Goal: Task Accomplishment & Management: Manage account settings

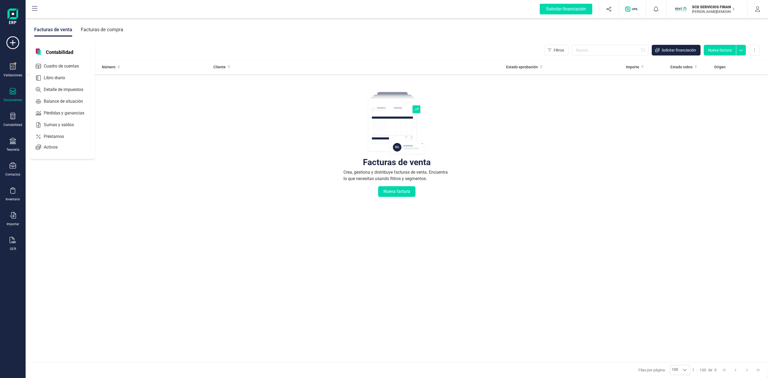
click at [50, 137] on span "Préstamos" at bounding box center [58, 136] width 32 height 6
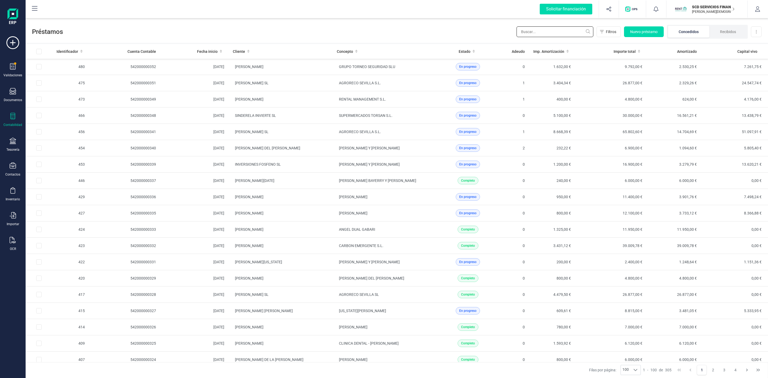
click at [547, 34] on input "text" at bounding box center [554, 31] width 77 height 11
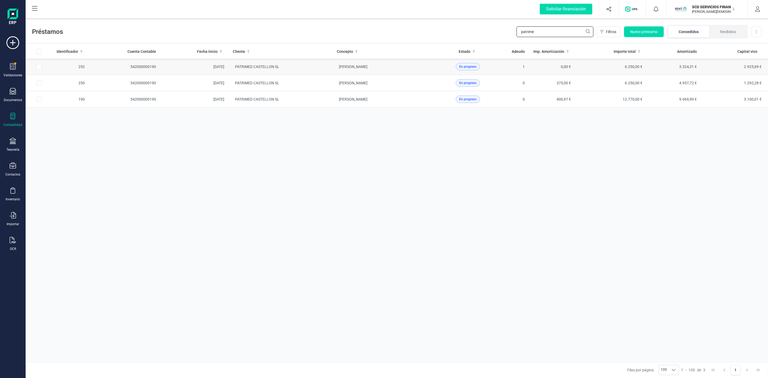
type input "patrime"
click at [304, 67] on td "PATRIMED CASTELLON SL" at bounding box center [280, 67] width 104 height 16
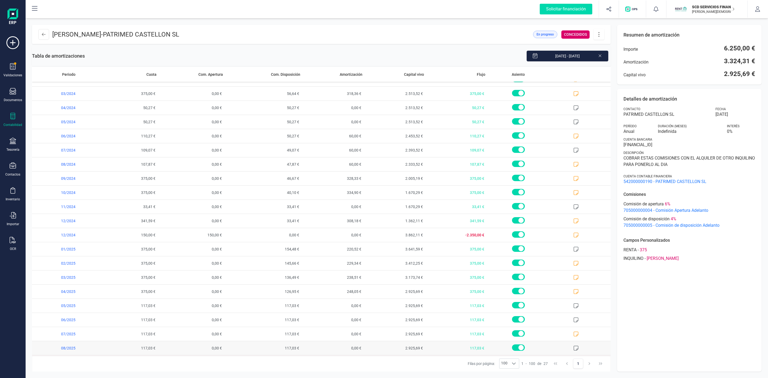
scroll to position [111, 0]
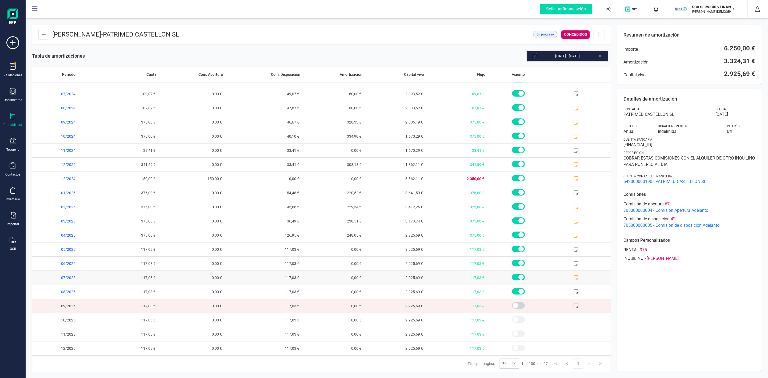
click at [574, 277] on icon at bounding box center [576, 277] width 5 height 5
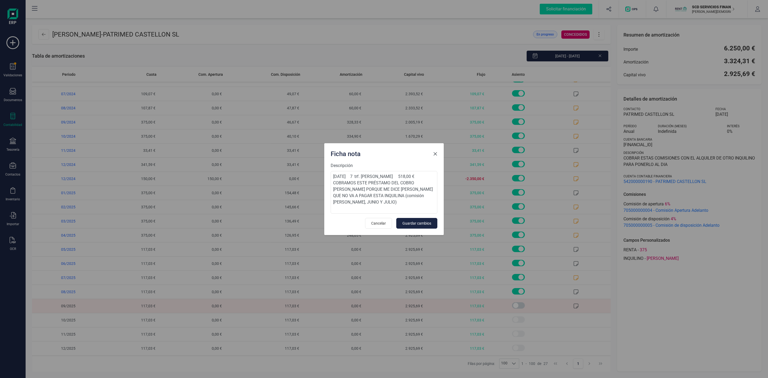
click at [433, 154] on span "Close" at bounding box center [435, 154] width 4 height 4
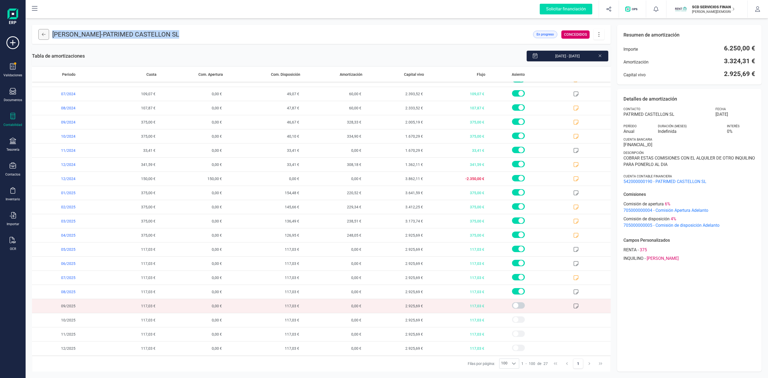
drag, startPoint x: 224, startPoint y: 35, endPoint x: 47, endPoint y: 35, distance: 176.7
click at [47, 35] on header "ESTHER MARIA CUCALA DEVIS - PATRIMED CASTELLON SL En progreso CONCEDIDOS" at bounding box center [321, 34] width 578 height 19
copy p "ESTHER MARIA CUCALA DEVIS - PATRIMED CASTELLON SL"
click at [13, 146] on div "Tesorería" at bounding box center [12, 145] width 21 height 14
click at [57, 91] on span "Cuentas bancarias" at bounding box center [65, 91] width 47 height 6
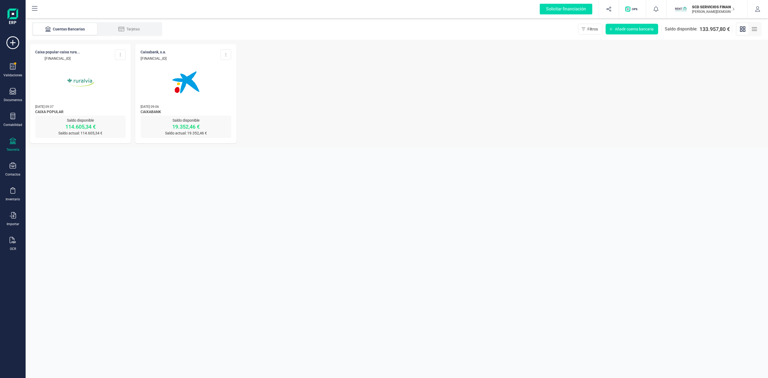
click at [86, 99] on img at bounding box center [80, 82] width 45 height 45
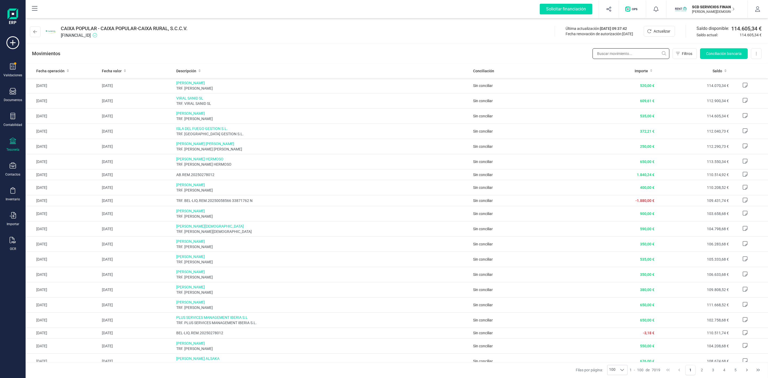
click at [605, 53] on input "text" at bounding box center [630, 53] width 77 height 11
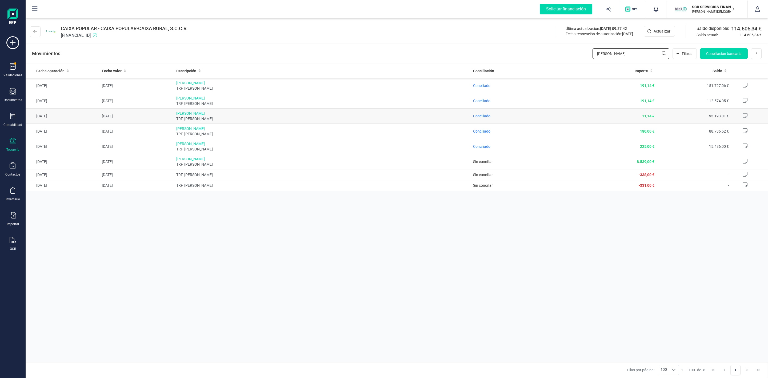
type input "vanesa"
click at [12, 118] on icon at bounding box center [13, 116] width 6 height 6
click at [50, 137] on span "Préstamos" at bounding box center [58, 136] width 32 height 6
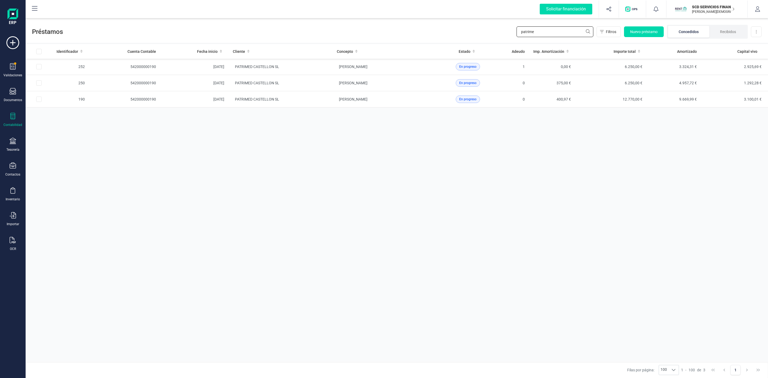
drag, startPoint x: 551, startPoint y: 31, endPoint x: 451, endPoint y: 41, distance: 100.2
click at [452, 41] on div "Préstamos patrime Filtros Nuevo préstamo Concedidos Recibidos Descargar Excel" at bounding box center [397, 30] width 742 height 25
type input "vanesa"
click at [303, 102] on td "VANESA GARCIA RUIZ" at bounding box center [280, 99] width 104 height 16
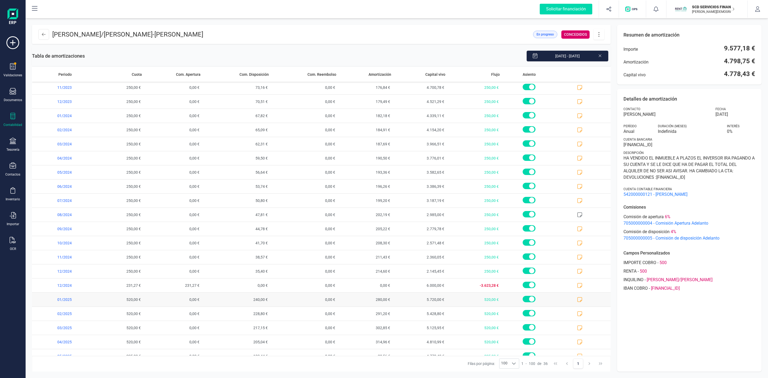
scroll to position [239, 0]
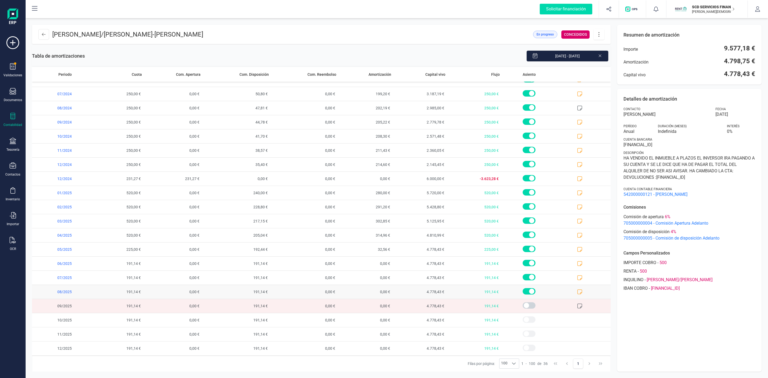
click at [577, 292] on icon at bounding box center [579, 291] width 5 height 5
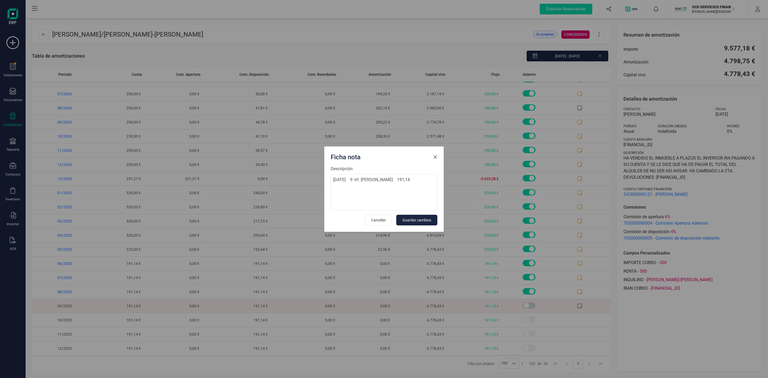
click at [435, 155] on span "Close" at bounding box center [435, 157] width 4 height 4
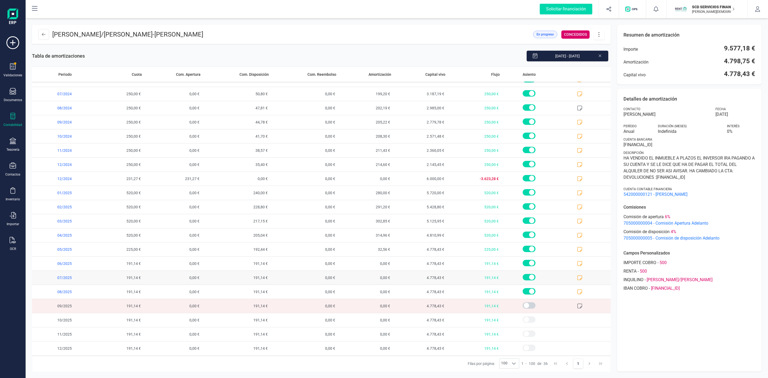
click at [577, 276] on icon at bounding box center [579, 277] width 5 height 5
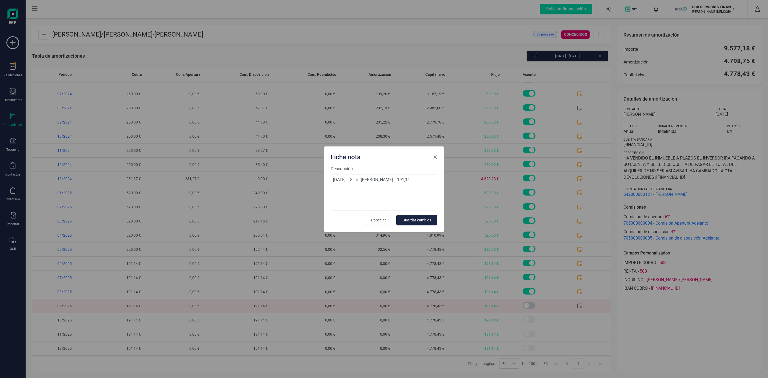
click at [434, 155] on span "Close" at bounding box center [435, 157] width 4 height 4
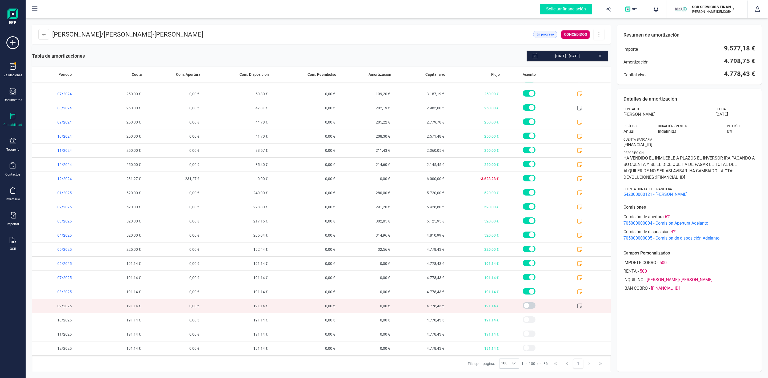
click at [703, 330] on div "Detalles de amortización Contacto VANESA GARCIA RUIZ Fecha 04/04/2023 Período A…" at bounding box center [689, 230] width 144 height 283
click at [577, 291] on icon at bounding box center [579, 291] width 5 height 5
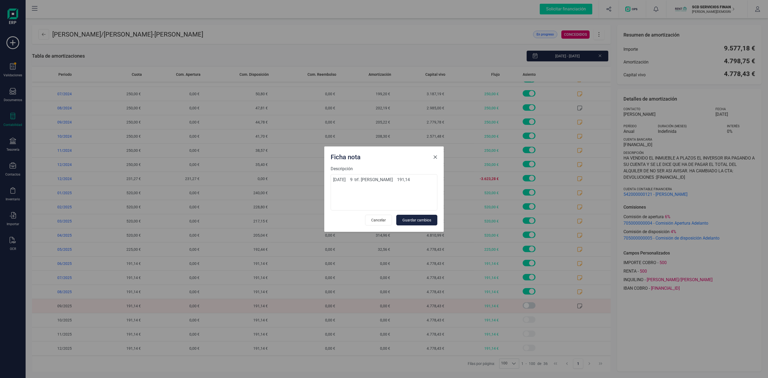
click at [434, 158] on span "Close" at bounding box center [435, 157] width 4 height 4
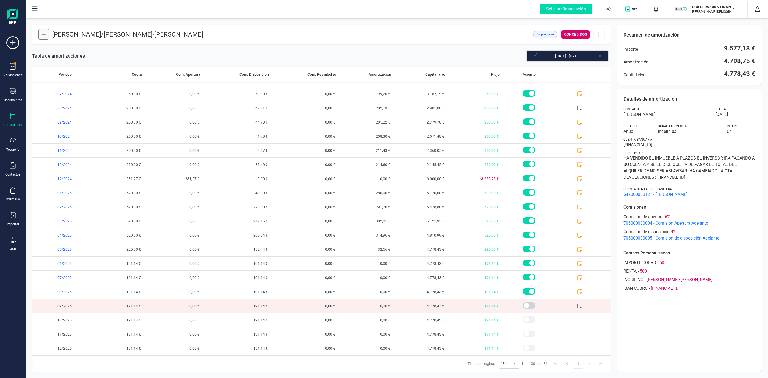
click at [40, 36] on button at bounding box center [43, 34] width 11 height 11
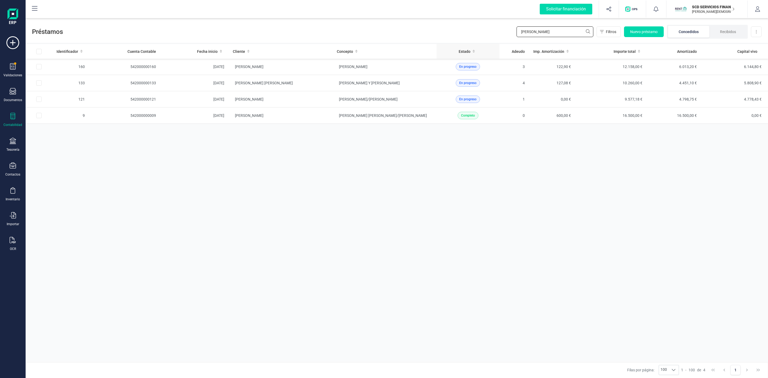
click at [453, 44] on div "Préstamos vanesa Filtros Nuevo préstamo Concedidos Recibidos Descargar Excel Id…" at bounding box center [397, 197] width 742 height 359
drag, startPoint x: 533, startPoint y: 34, endPoint x: 504, endPoint y: 34, distance: 29.3
click at [504, 34] on div "Préstamos sonia Filtros Nuevo préstamo Concedidos Recibidos Descargar Excel" at bounding box center [397, 30] width 742 height 25
type input "nieto"
click at [324, 67] on td "NIETO SUAREZ SONIA" at bounding box center [280, 67] width 104 height 16
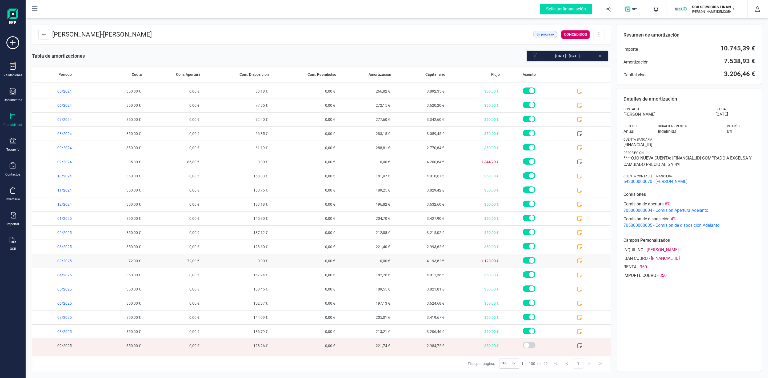
scroll to position [325, 0]
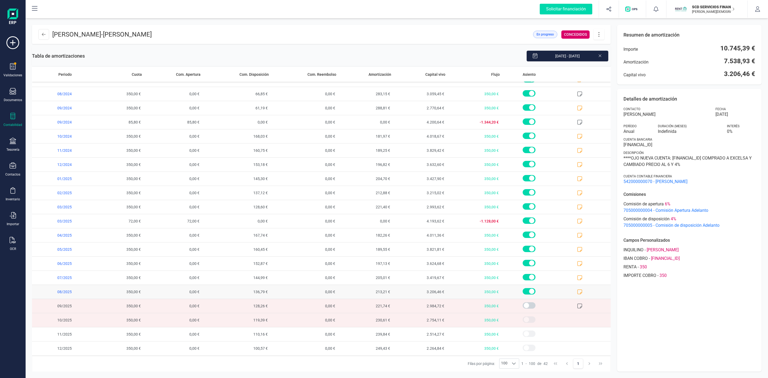
click at [577, 290] on icon at bounding box center [579, 291] width 5 height 5
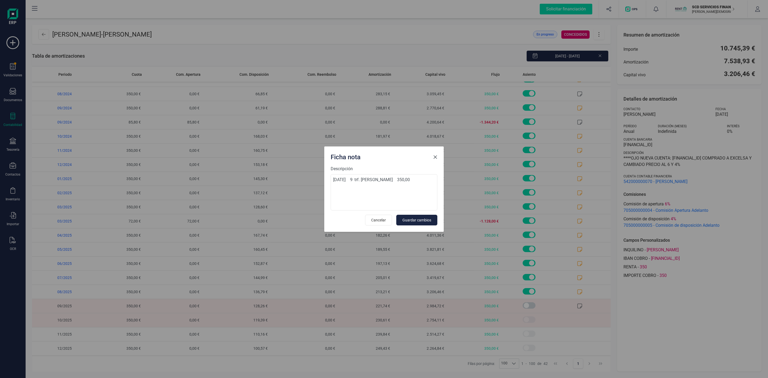
click at [436, 155] on span "Close" at bounding box center [435, 157] width 4 height 4
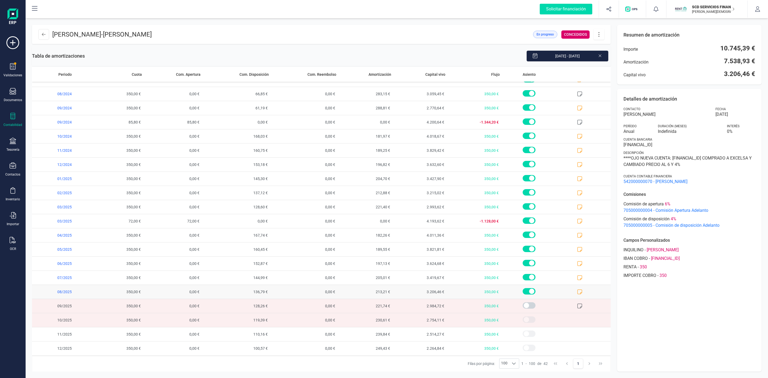
click at [577, 291] on icon at bounding box center [579, 291] width 5 height 5
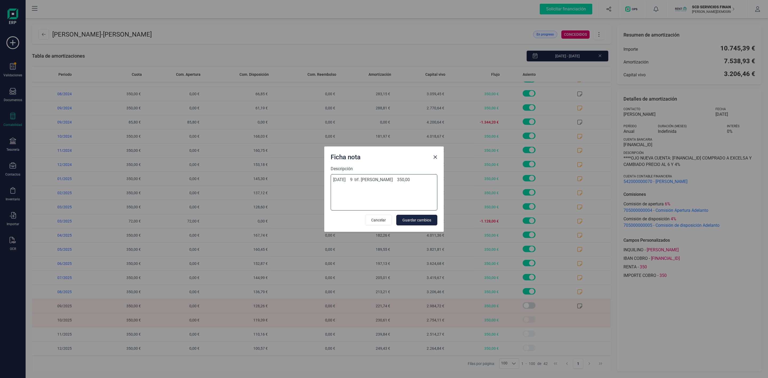
drag, startPoint x: 335, startPoint y: 178, endPoint x: 358, endPoint y: 179, distance: 23.7
click at [358, 179] on textarea "03-sep-25 9 trf. jafeth lopez gil 350,00" at bounding box center [384, 192] width 107 height 36
drag, startPoint x: 354, startPoint y: 194, endPoint x: 352, endPoint y: 197, distance: 3.6
click at [354, 197] on textarea "03-sep-25 9 trf. jafeth lopez gil 350,00" at bounding box center [384, 192] width 107 height 36
drag, startPoint x: 333, startPoint y: 179, endPoint x: 353, endPoint y: 179, distance: 20.8
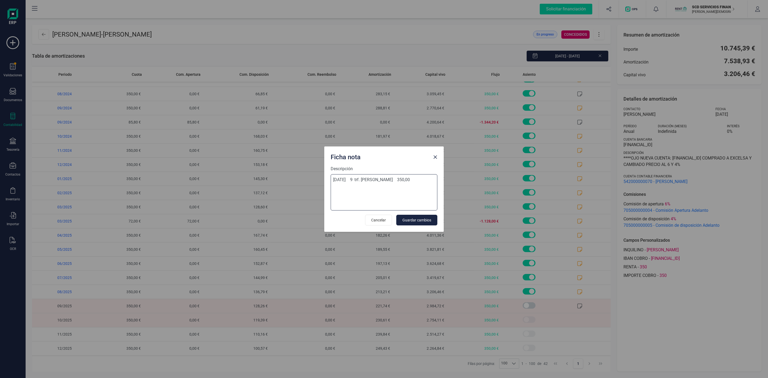
click at [353, 179] on textarea "03-sep-25 9 trf. jafeth lopez gil 350,00" at bounding box center [384, 192] width 107 height 36
click at [434, 156] on span "Close" at bounding box center [435, 157] width 4 height 4
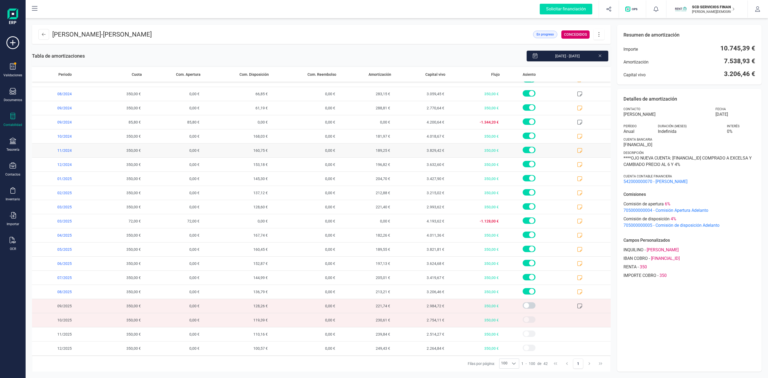
click at [601, 55] on icon at bounding box center [600, 55] width 4 height 5
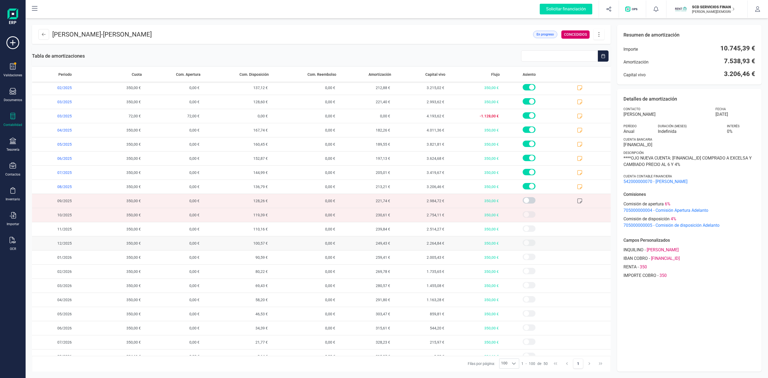
scroll to position [438, 0]
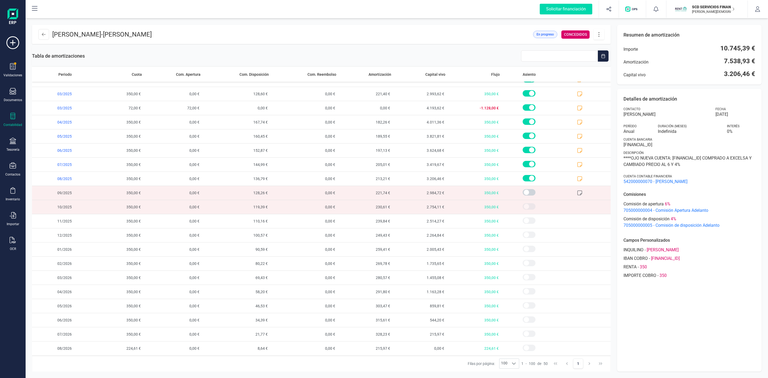
click at [600, 34] on icon at bounding box center [599, 34] width 10 height 6
drag, startPoint x: 613, startPoint y: 54, endPoint x: 506, endPoint y: 142, distance: 138.8
click at [613, 54] on link "Editar préstamo" at bounding box center [625, 50] width 64 height 11
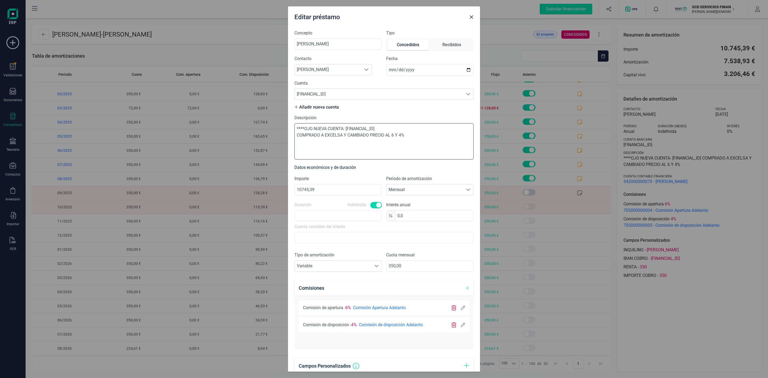
drag, startPoint x: 421, startPoint y: 136, endPoint x: 296, endPoint y: 143, distance: 125.8
click at [296, 143] on textarea "****OJO NUEVA CUENTA: ES7614650100931759670617 COMPRADO A EXCELSA Y CAMBIADO PR…" at bounding box center [383, 141] width 179 height 36
click at [471, 17] on icon "Close" at bounding box center [471, 16] width 3 height 3
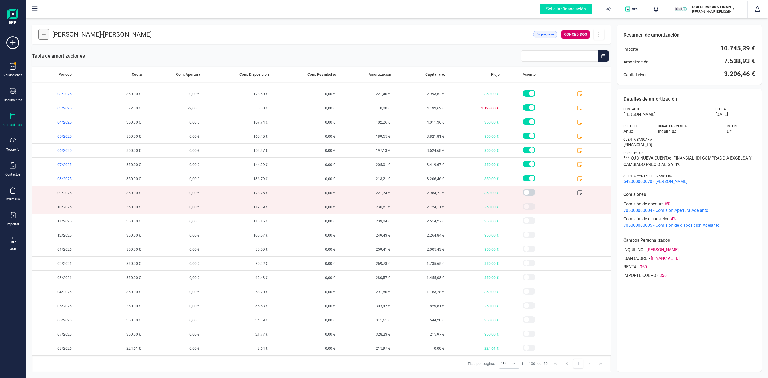
click at [43, 33] on icon at bounding box center [44, 34] width 4 height 4
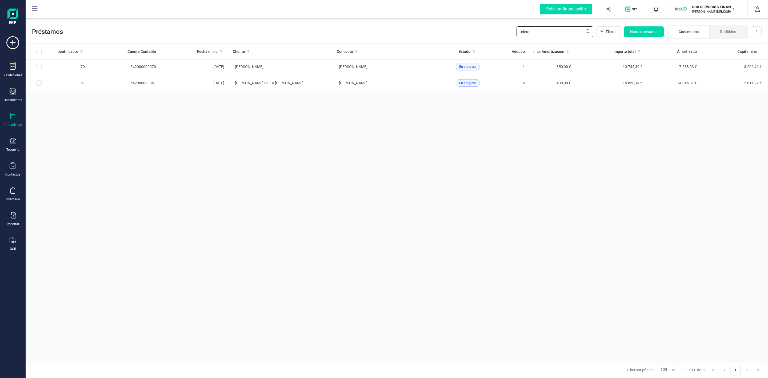
drag, startPoint x: 547, startPoint y: 28, endPoint x: 495, endPoint y: 30, distance: 52.0
click at [504, 35] on div "Préstamos nieto Filtros Nuevo préstamo Concedidos Recibidos Descargar Excel" at bounding box center [397, 30] width 742 height 25
type input "raquel"
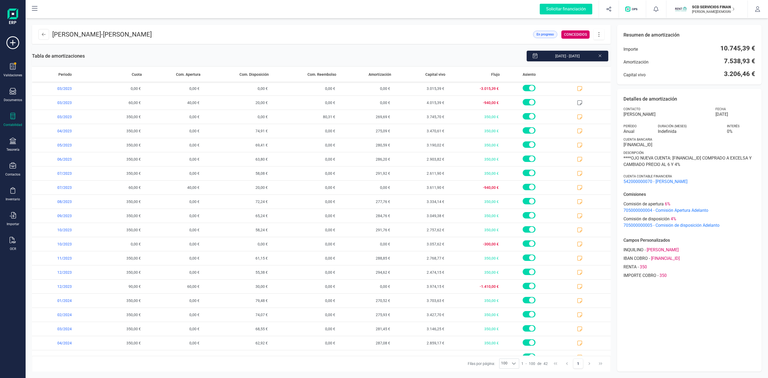
click at [597, 37] on button at bounding box center [598, 34] width 11 height 11
click at [604, 48] on span "Editar préstamo" at bounding box center [628, 50] width 49 height 4
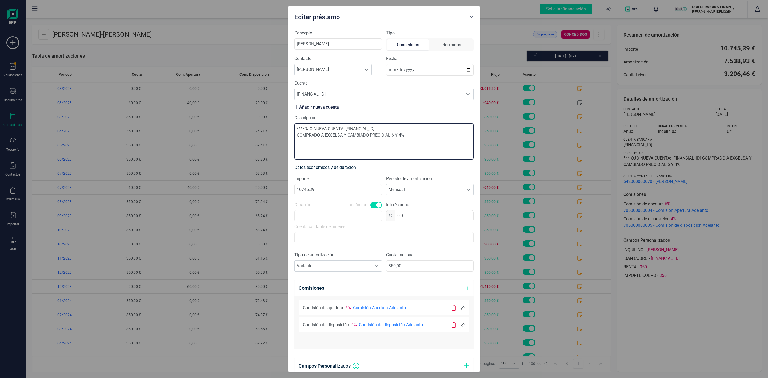
click at [411, 140] on textarea "****OJO NUEVA CUENTA: ES7614650100931759670617 COMPRADO A EXCELSA Y CAMBIADO PR…" at bounding box center [383, 141] width 179 height 36
drag, startPoint x: 411, startPoint y: 138, endPoint x: 291, endPoint y: 148, distance: 120.7
click at [291, 148] on div "Concepto JAFETH LOPEZ GIL Tipo Concedidos Recibidos Contacto Buscar cliente NIE…" at bounding box center [384, 199] width 192 height 346
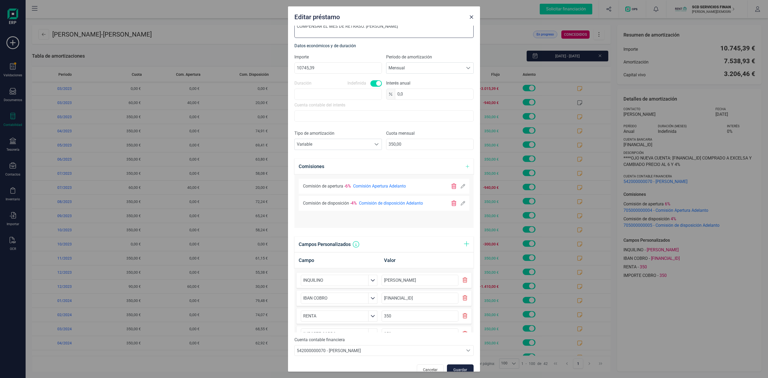
scroll to position [133, 0]
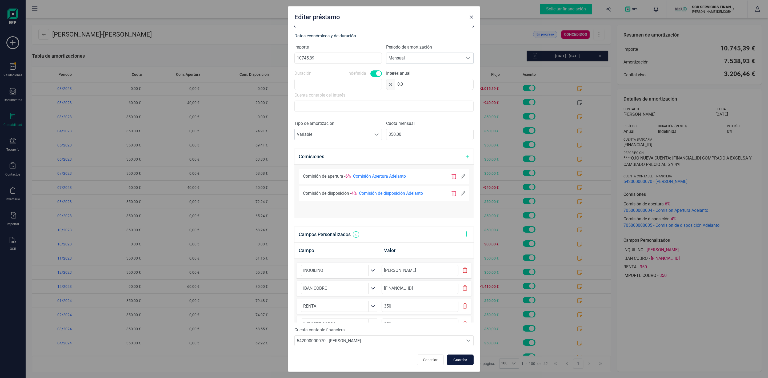
type textarea "****OJO NUEVA CUENTA: ES7614650100931759670617 IMPORTANTE CARMEN AVISAME SI PAG…"
click at [462, 360] on button "Guardar" at bounding box center [460, 359] width 27 height 11
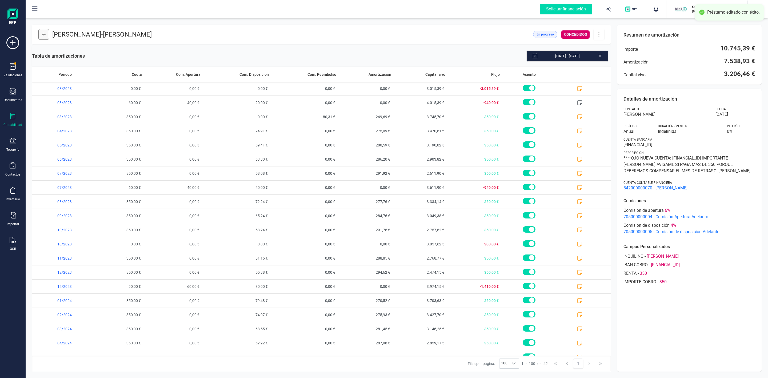
click at [45, 34] on icon at bounding box center [44, 34] width 4 height 3
click at [604, 34] on button at bounding box center [598, 34] width 11 height 11
drag, startPoint x: 609, startPoint y: 47, endPoint x: 544, endPoint y: 70, distance: 69.0
click at [609, 48] on span "Editar préstamo" at bounding box center [628, 50] width 49 height 4
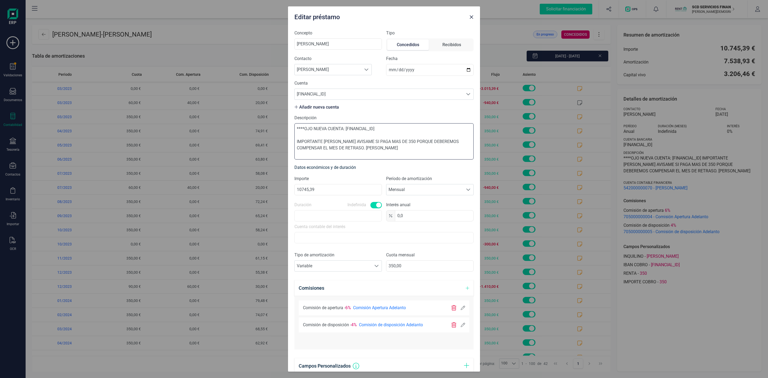
click at [296, 140] on textarea "****OJO NUEVA CUENTA: ES7614650100931759670617 IMPORTANTE CARMEN AVISAME SI PAG…" at bounding box center [383, 141] width 179 height 36
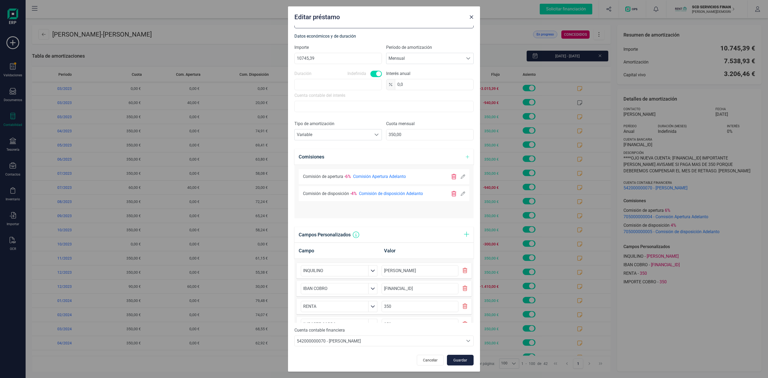
scroll to position [133, 0]
type textarea "****OJO NUEVA CUENTA: ES7614650100931759670617 03/10/2025 IMPORTANTE CARMEN AVI…"
click at [453, 357] on span "Guardar" at bounding box center [460, 359] width 14 height 5
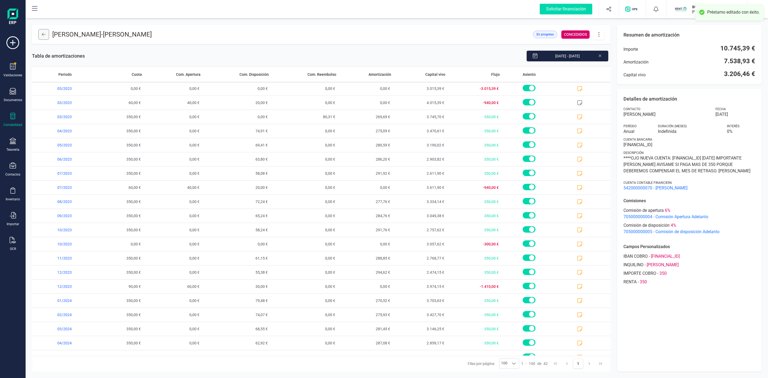
click at [45, 31] on button at bounding box center [43, 34] width 11 height 11
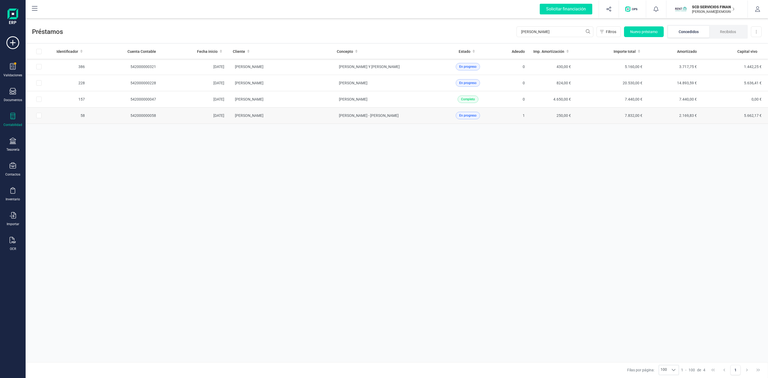
click at [321, 119] on td "RAQUEL MORENO ALAMO" at bounding box center [280, 115] width 104 height 16
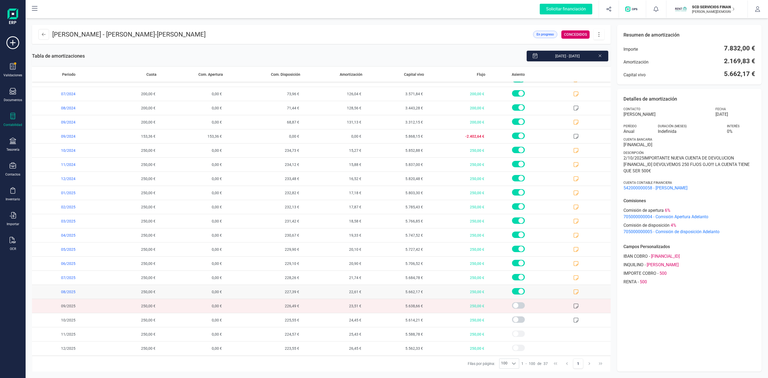
scroll to position [253, 0]
click at [573, 290] on icon at bounding box center [575, 291] width 5 height 5
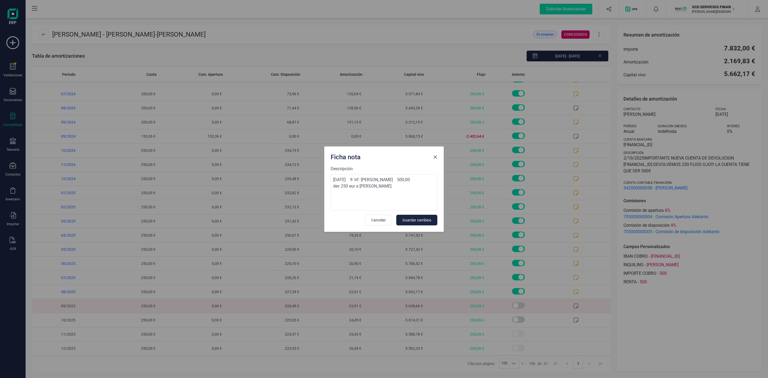
click at [434, 156] on span "Close" at bounding box center [435, 157] width 4 height 4
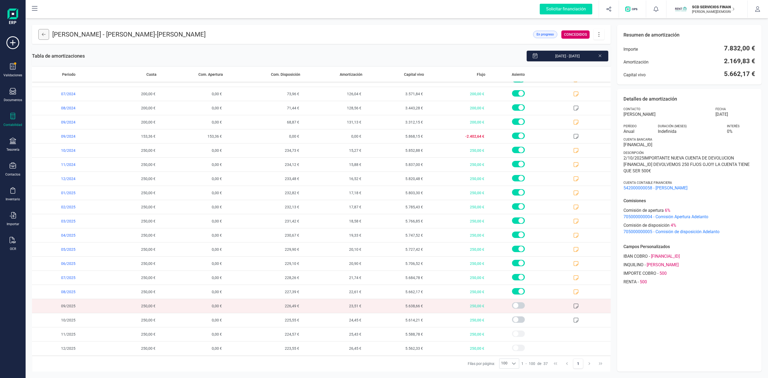
click at [40, 34] on button at bounding box center [43, 34] width 11 height 11
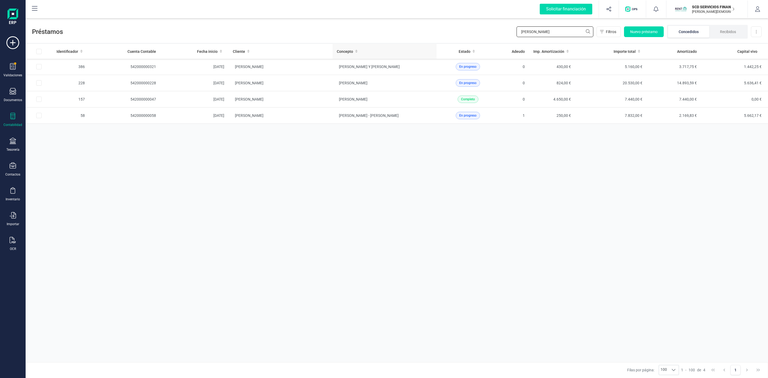
drag, startPoint x: 541, startPoint y: 34, endPoint x: 361, endPoint y: 48, distance: 179.7
click at [457, 34] on div "Préstamos raquel Filtros Nuevo préstamo Concedidos Recibidos Descargar Excel" at bounding box center [397, 30] width 742 height 25
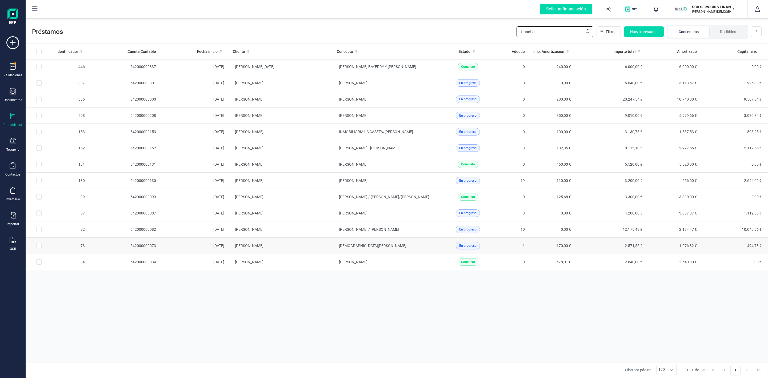
type input "francisco"
click at [327, 252] on td "[PERSON_NAME]" at bounding box center [280, 246] width 104 height 16
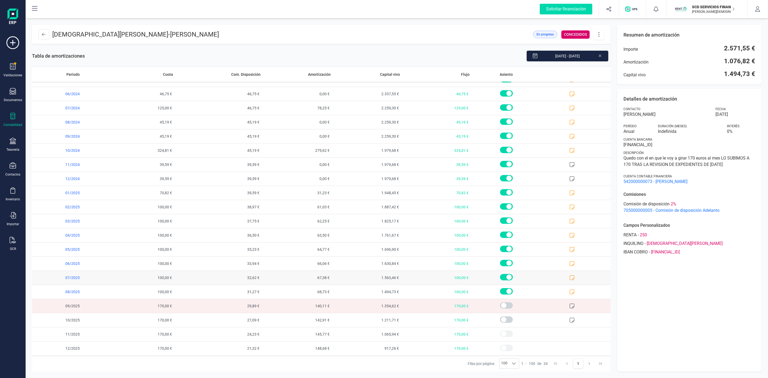
scroll to position [211, 0]
click at [43, 32] on icon at bounding box center [44, 34] width 4 height 4
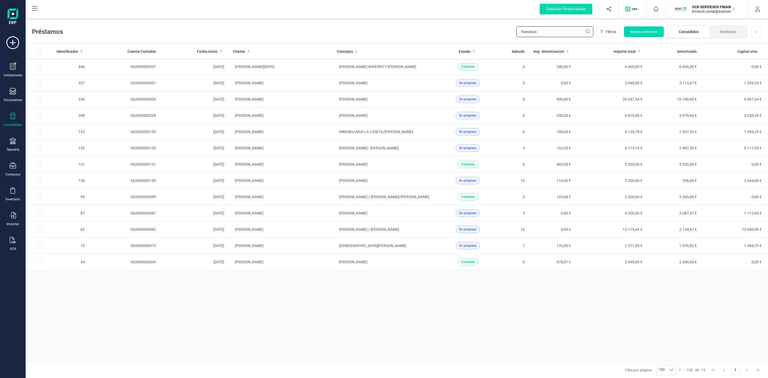
click at [442, 31] on div "Préstamos francisco Filtros Nuevo préstamo Concedidos Recibidos Descargar Excel" at bounding box center [397, 30] width 742 height 25
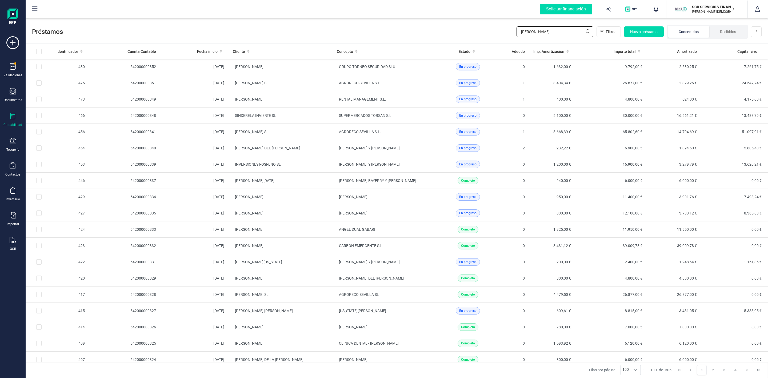
type input "TERESA DE"
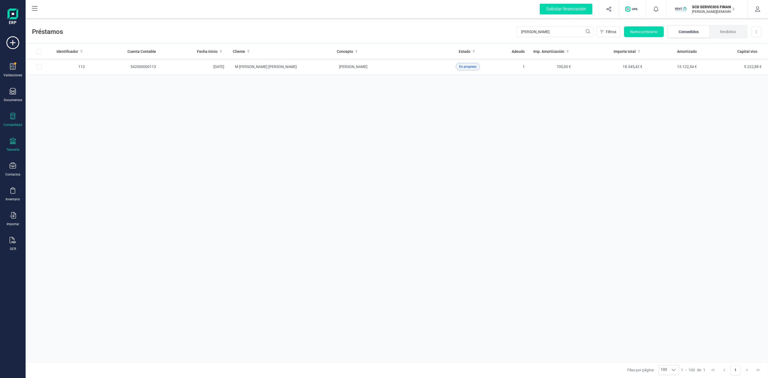
click at [10, 142] on icon at bounding box center [13, 141] width 6 height 6
click at [53, 94] on span "Cuentas bancarias" at bounding box center [65, 91] width 47 height 6
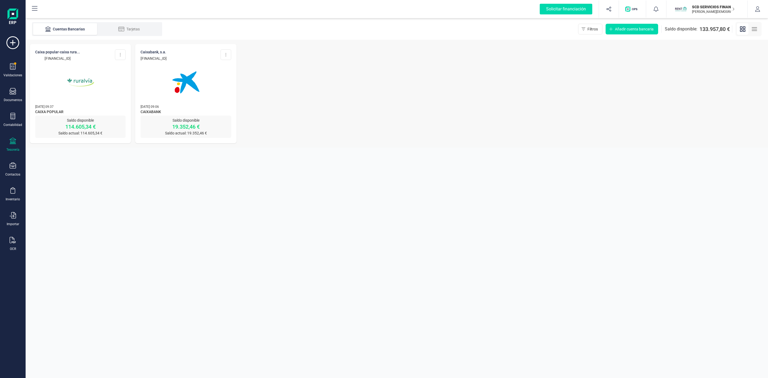
click at [78, 77] on img at bounding box center [80, 82] width 45 height 45
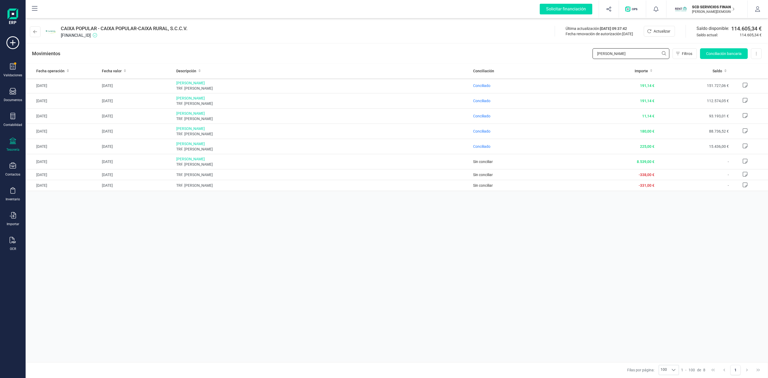
drag, startPoint x: 610, startPoint y: 48, endPoint x: 575, endPoint y: 48, distance: 35.2
click at [577, 48] on div "Movimientos vanesa Filtros Conciliación bancaria Descargar Excel Eliminar cuenta" at bounding box center [397, 53] width 742 height 19
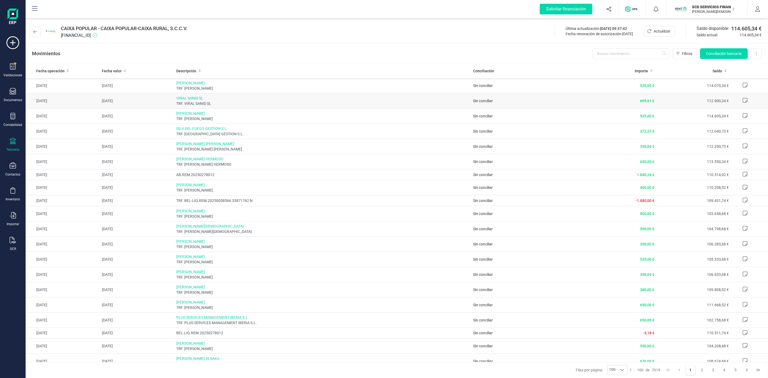
click at [343, 103] on span "TRF. VIRAL SANID SL" at bounding box center [322, 103] width 293 height 5
click at [182, 96] on span "VIRAL SANID SL" at bounding box center [322, 97] width 293 height 5
click at [172, 101] on td "[DATE]" at bounding box center [137, 100] width 74 height 15
click at [199, 98] on span "VIRAL SANID SL" at bounding box center [322, 97] width 293 height 5
click at [34, 31] on icon at bounding box center [35, 31] width 4 height 3
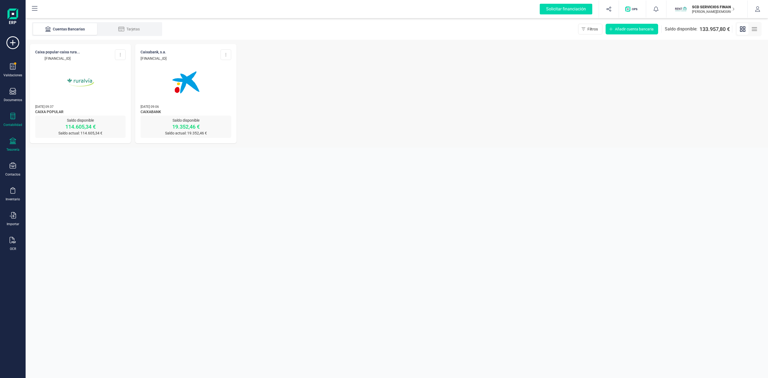
click at [14, 116] on icon at bounding box center [13, 116] width 6 height 6
click at [58, 134] on span "Préstamos" at bounding box center [58, 136] width 32 height 6
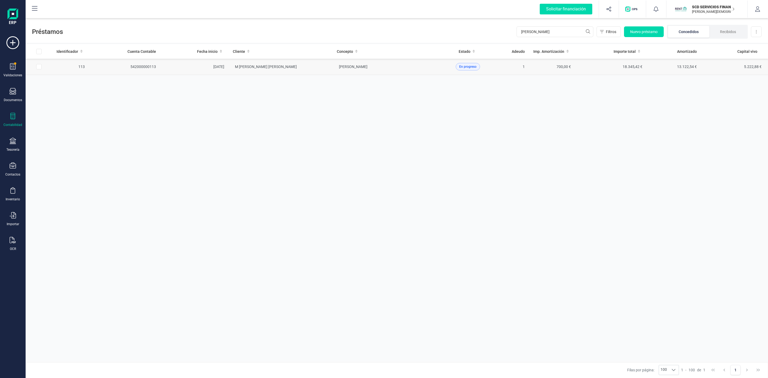
click at [317, 68] on td "M [PERSON_NAME] [PERSON_NAME]" at bounding box center [280, 67] width 104 height 16
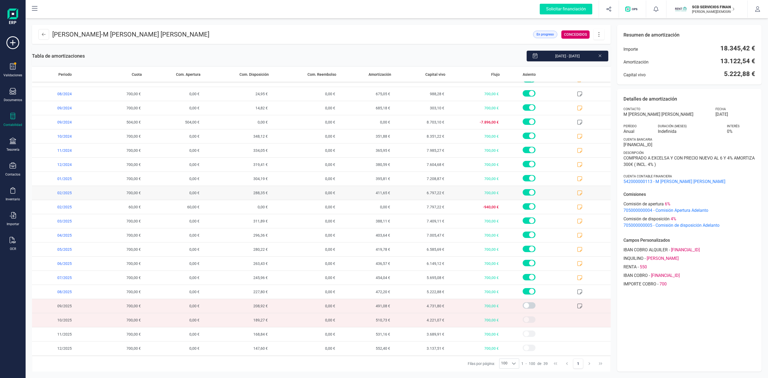
scroll to position [282, 0]
click at [10, 120] on div at bounding box center [13, 117] width 6 height 8
click at [14, 168] on icon at bounding box center [13, 165] width 6 height 6
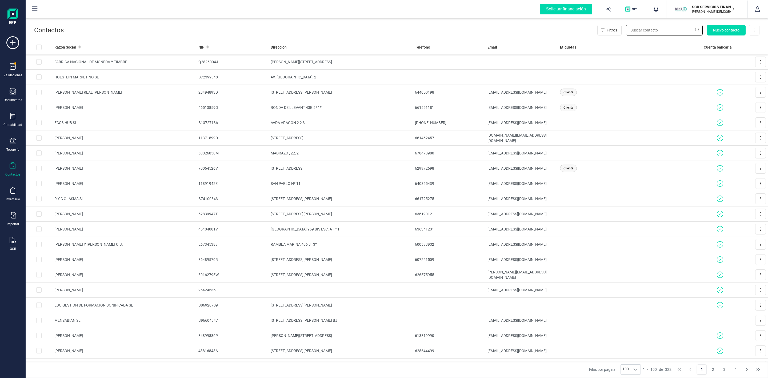
click at [645, 32] on input "text" at bounding box center [664, 30] width 77 height 11
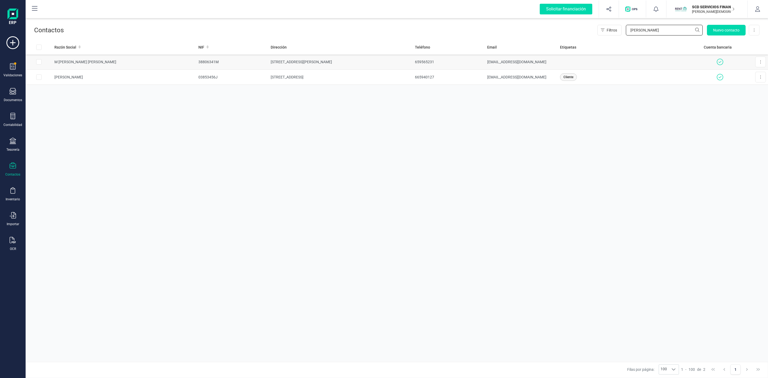
type input "TERESA"
click at [645, 63] on td at bounding box center [630, 61] width 144 height 15
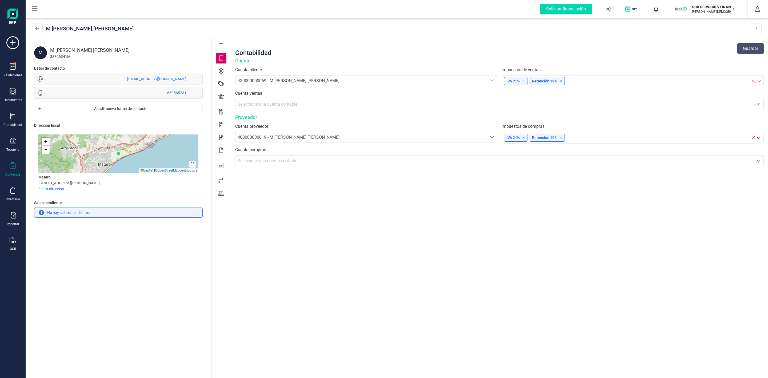
click at [222, 98] on icon at bounding box center [220, 96] width 5 height 5
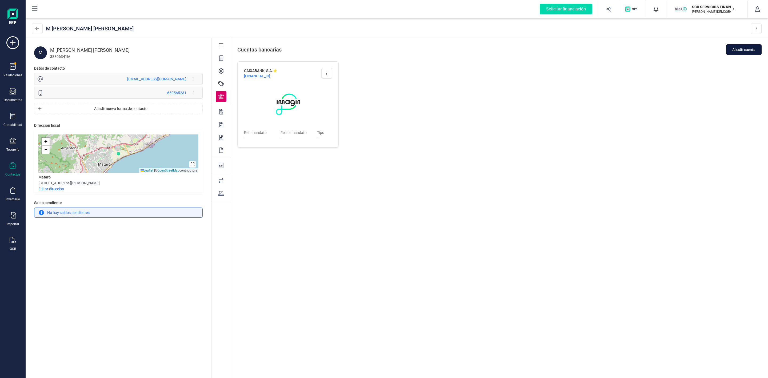
click at [751, 51] on span "Añadir cuenta" at bounding box center [743, 49] width 23 height 5
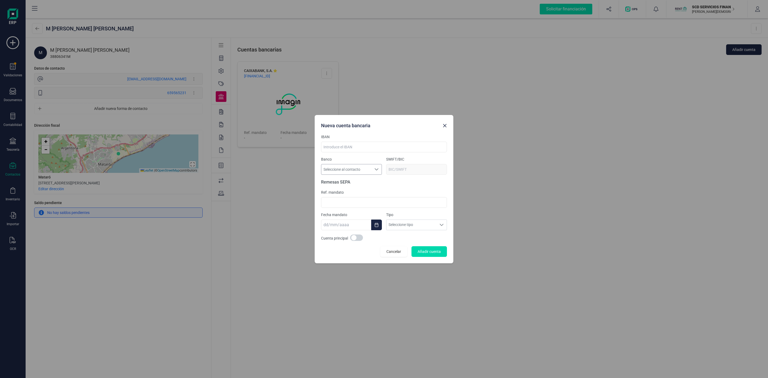
click at [349, 164] on div "Seleccione al contacto Seleccione al contacto" at bounding box center [351, 169] width 61 height 11
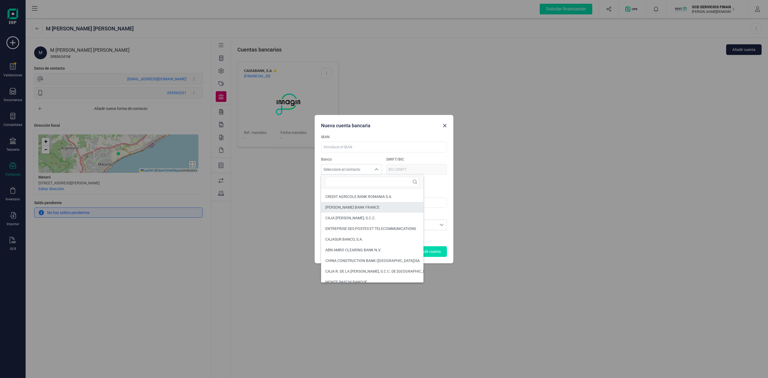
scroll to position [80, 0]
click at [585, 189] on div "Nueva cuenta bancaria IBAN Banco Seleccione al contacto Seleccione al contacto …" at bounding box center [384, 189] width 768 height 378
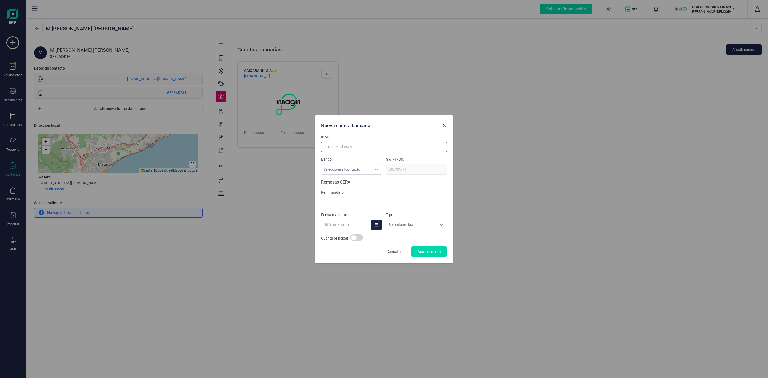
click at [345, 148] on input at bounding box center [384, 147] width 126 height 11
drag, startPoint x: 488, startPoint y: 142, endPoint x: 421, endPoint y: 146, distance: 67.3
click at [488, 142] on div "Nueva cuenta bancaria IBAN Banco Seleccione al contacto Seleccione al contacto …" at bounding box center [384, 189] width 768 height 378
click at [333, 146] on input at bounding box center [384, 147] width 126 height 11
type input "es1221003321192100861431"
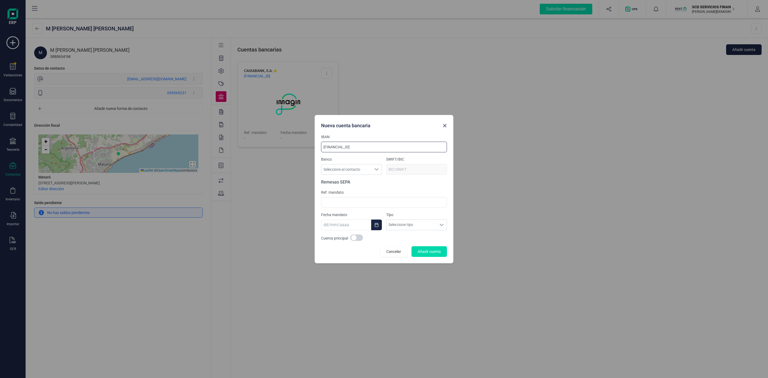
type input "CAIXESBB"
type input "es1221003321192100861431"
click at [344, 203] on input at bounding box center [384, 202] width 126 height 11
click at [332, 203] on input at bounding box center [384, 202] width 126 height 11
type input "B72840242"
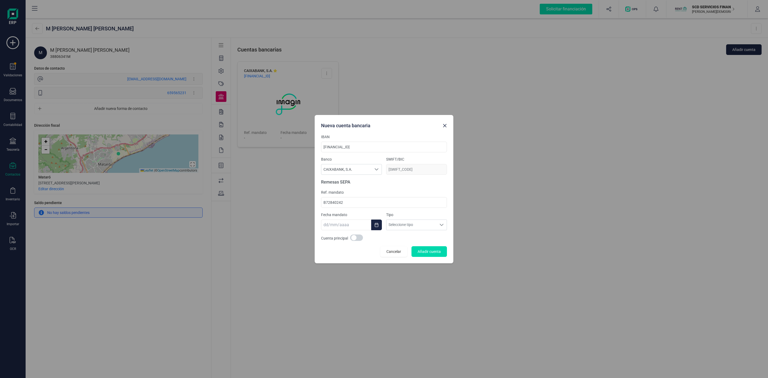
click at [365, 195] on div "Ref. mandato B72840242" at bounding box center [384, 199] width 126 height 18
click at [358, 200] on input "B72840242" at bounding box center [384, 202] width 126 height 11
click at [328, 147] on input "es1221003321192100861431" at bounding box center [384, 147] width 126 height 11
type input "e1221003321192100861431"
type input "es1221003321192100861431"
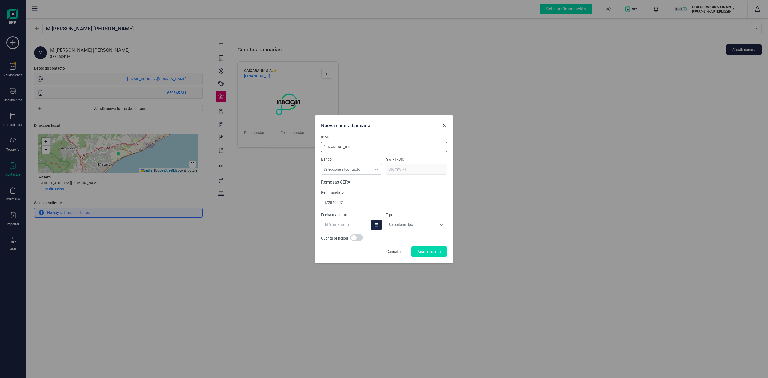
type input "CAIXESBB"
type input "e1221003321192100861431"
type input "ES1221003321192100861431"
type input "CAIXESBB"
type input "ES1221003321192100861431"
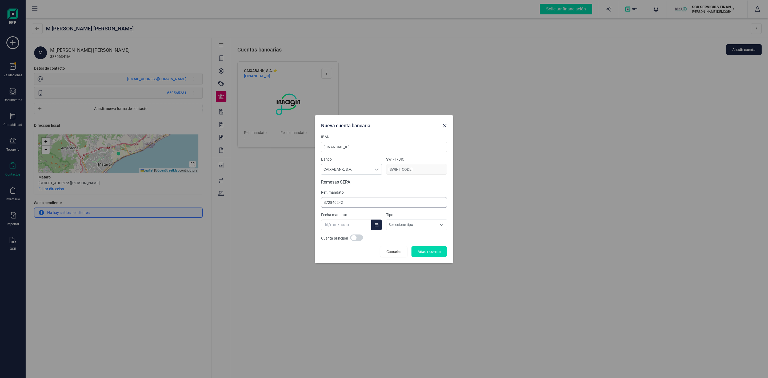
click at [345, 202] on input "B72840242" at bounding box center [384, 202] width 126 height 11
type input "B728402420000013"
click at [349, 230] on input "text" at bounding box center [346, 224] width 50 height 11
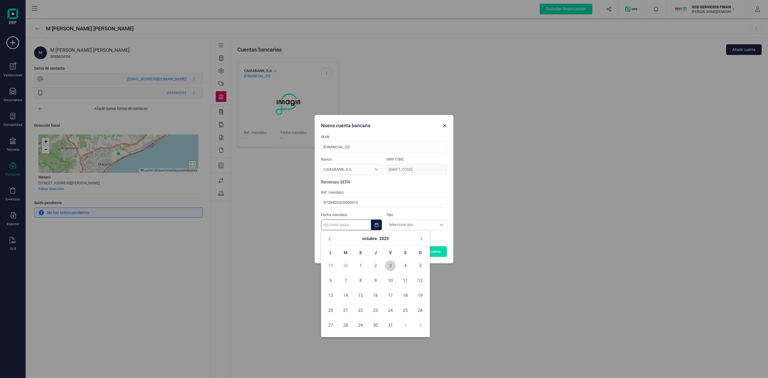
click at [328, 226] on input "text" at bounding box center [346, 224] width 50 height 11
type input "10/03/2023"
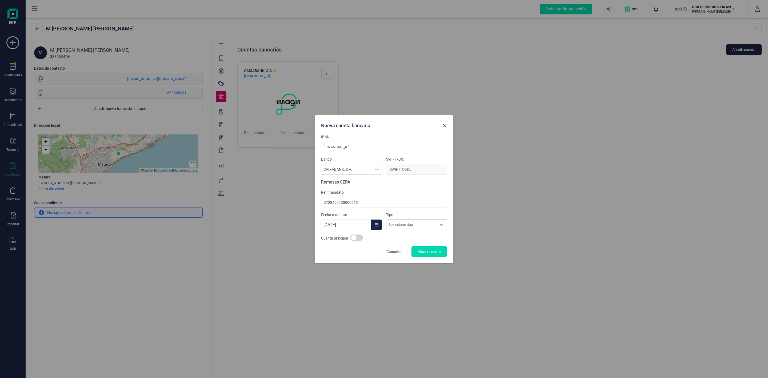
click at [397, 230] on span "Seleccione tipo" at bounding box center [411, 225] width 50 height 10
click at [396, 237] on span "CORE" at bounding box center [395, 236] width 10 height 5
click at [357, 238] on span at bounding box center [356, 237] width 13 height 6
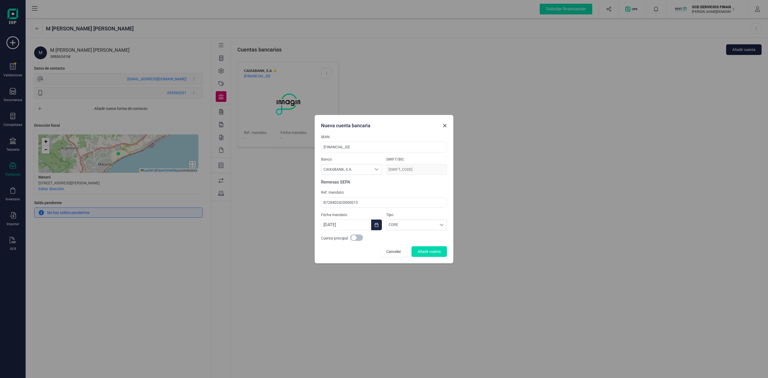
click at [357, 238] on span at bounding box center [356, 237] width 13 height 6
click at [431, 253] on span "Añadir cuenta" at bounding box center [428, 251] width 23 height 5
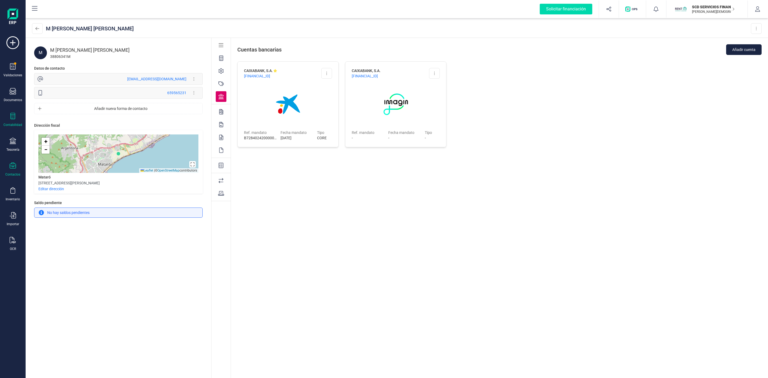
click at [13, 117] on icon at bounding box center [13, 116] width 6 height 6
click at [63, 134] on span "Préstamos" at bounding box center [58, 136] width 32 height 6
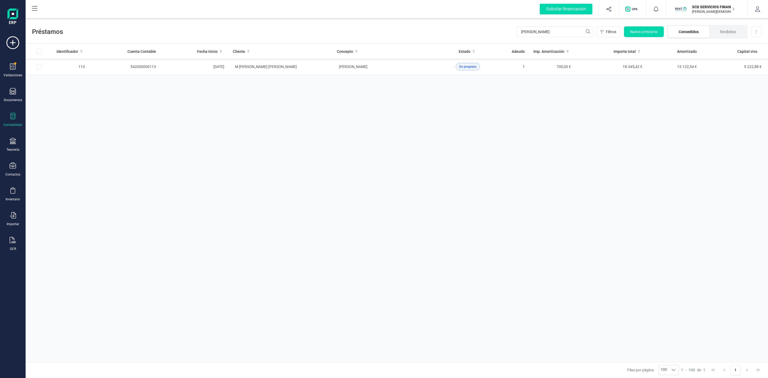
click at [688, 30] on li "Concedidos" at bounding box center [688, 32] width 41 height 12
click at [720, 31] on li "Recibidos" at bounding box center [727, 32] width 37 height 12
drag, startPoint x: 570, startPoint y: 30, endPoint x: 477, endPoint y: 30, distance: 93.0
click at [477, 30] on div "Préstamos TERESA DE Filtros Nuevo préstamo Concedidos Recibidos Descargar Excel" at bounding box center [397, 30] width 742 height 25
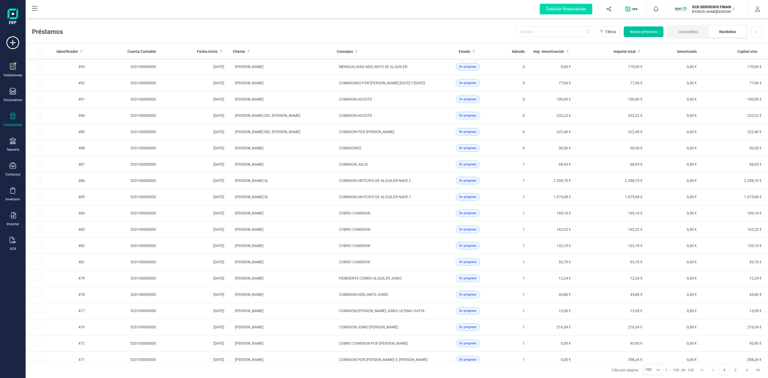
click at [637, 32] on span "Nuevo préstamo" at bounding box center [643, 31] width 27 height 5
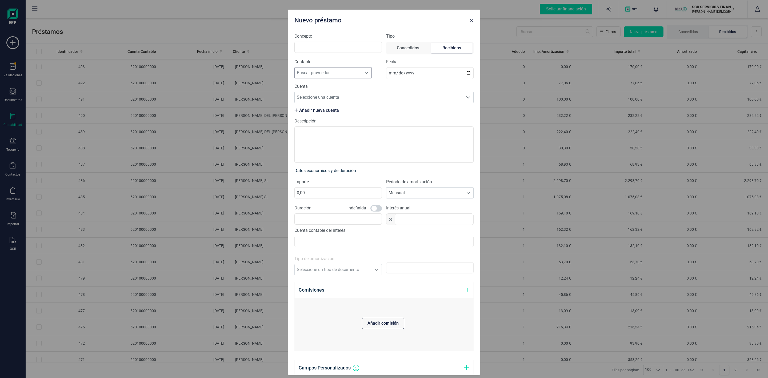
click at [369, 73] on div at bounding box center [366, 72] width 10 height 11
click at [337, 86] on input "text" at bounding box center [334, 86] width 70 height 11
click at [334, 51] on input "Concepto" at bounding box center [337, 47] width 87 height 11
type input "c"
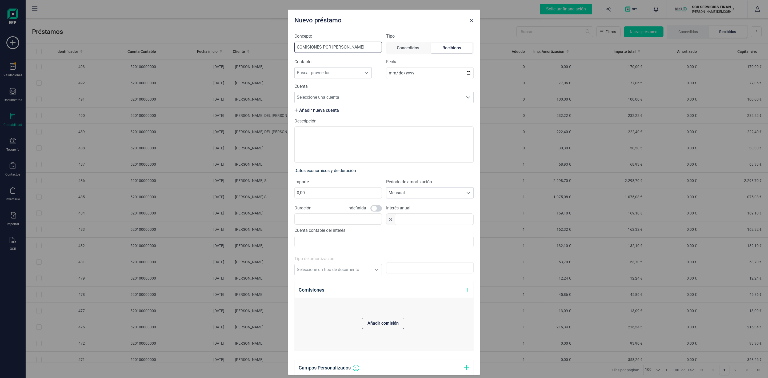
scroll to position [0, 4]
type input "COMISIONES POR [PERSON_NAME]"
click at [345, 96] on span "Seleccione una cuenta" at bounding box center [379, 97] width 168 height 11
click at [340, 74] on span "Buscar proveedor" at bounding box center [328, 72] width 67 height 11
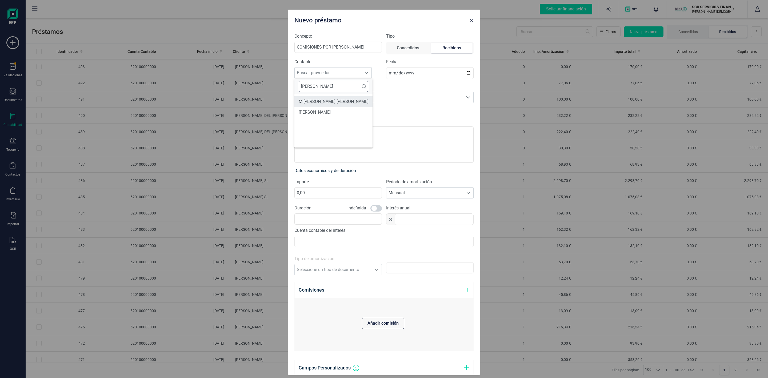
type input "TERESA"
click at [340, 99] on li "M [PERSON_NAME] [PERSON_NAME]" at bounding box center [333, 101] width 78 height 11
click at [416, 99] on span "Seleccione una cuenta" at bounding box center [379, 97] width 168 height 11
click at [354, 112] on li "ES1221003321192100861431" at bounding box center [380, 111] width 173 height 11
drag, startPoint x: 363, startPoint y: 195, endPoint x: 281, endPoint y: 198, distance: 82.4
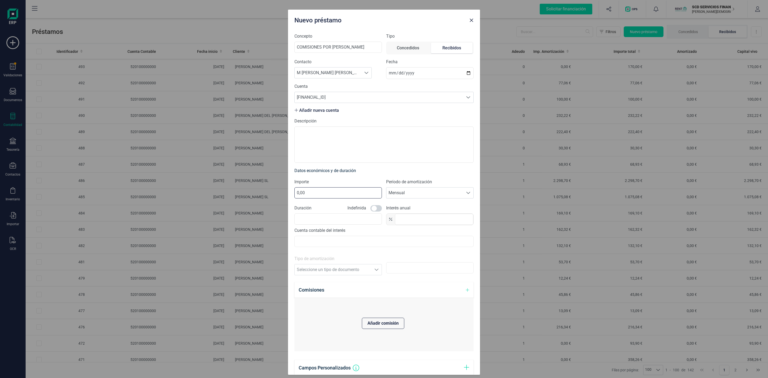
click at [281, 198] on div "Nuevo préstamo Concepto COMISIONES POR ADELANTO DE ALQUILER Tipo Concedidos Rec…" at bounding box center [384, 189] width 768 height 378
type input "208,92"
click at [371, 209] on span at bounding box center [375, 208] width 11 height 6
click at [408, 223] on input "text" at bounding box center [434, 219] width 78 height 11
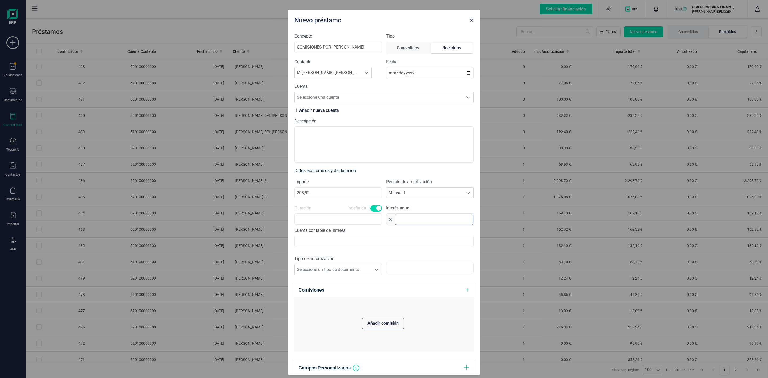
type input "0,0"
click at [360, 267] on span "Seleccione un tipo de documento" at bounding box center [333, 269] width 77 height 11
click at [325, 284] on li "Fija" at bounding box center [336, 283] width 84 height 11
click at [410, 273] on input "text" at bounding box center [429, 268] width 87 height 11
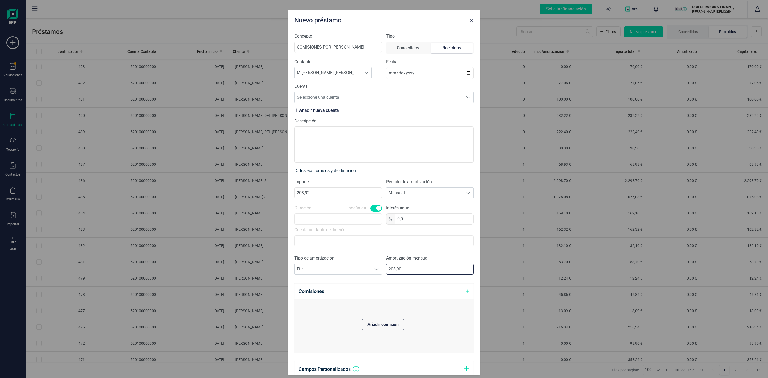
type input "208,92"
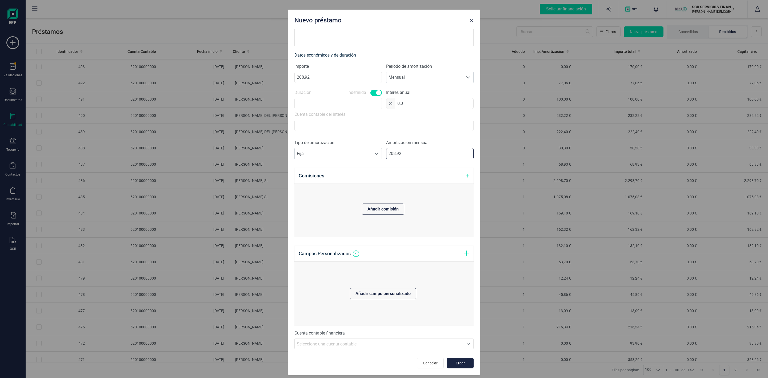
scroll to position [117, 0]
click at [463, 346] on div "Seleccione una cuenta" at bounding box center [468, 344] width 10 height 10
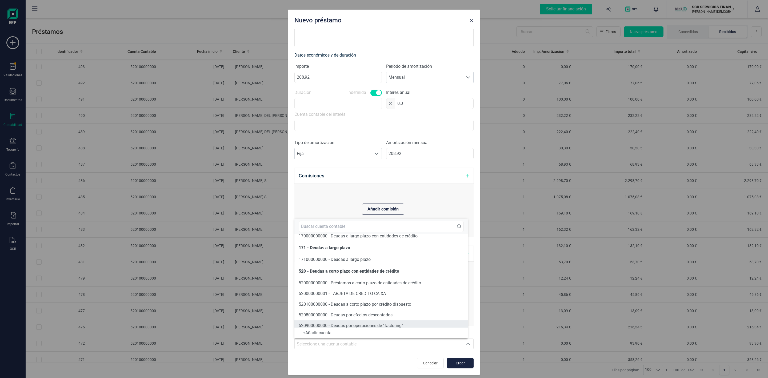
scroll to position [23, 0]
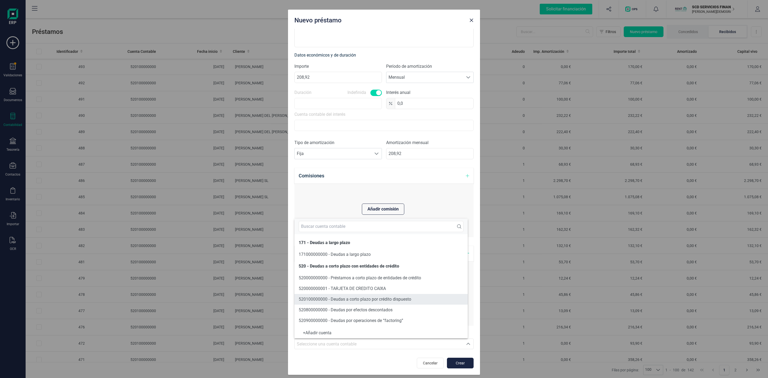
click at [415, 298] on li "520100000000 - Deudas a corto plazo por crédito dispuesto" at bounding box center [380, 299] width 173 height 11
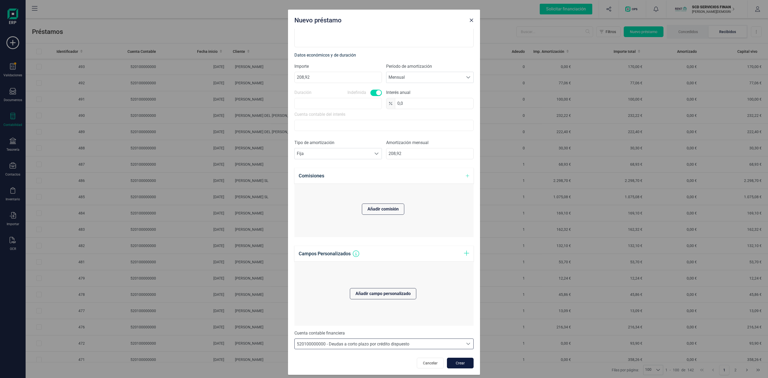
click at [458, 363] on span "Crear" at bounding box center [460, 362] width 14 height 5
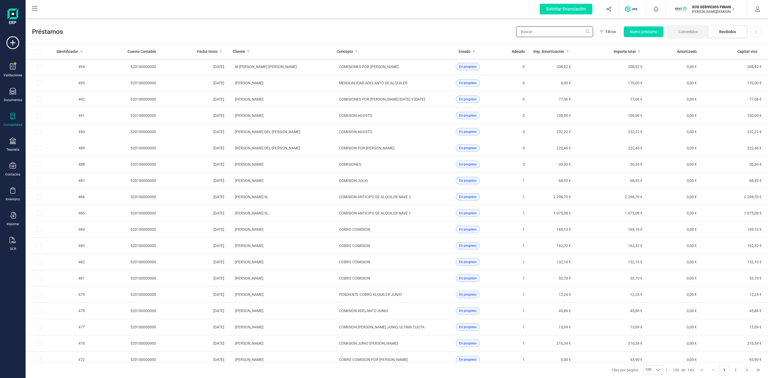
click at [537, 27] on input "text" at bounding box center [554, 31] width 77 height 11
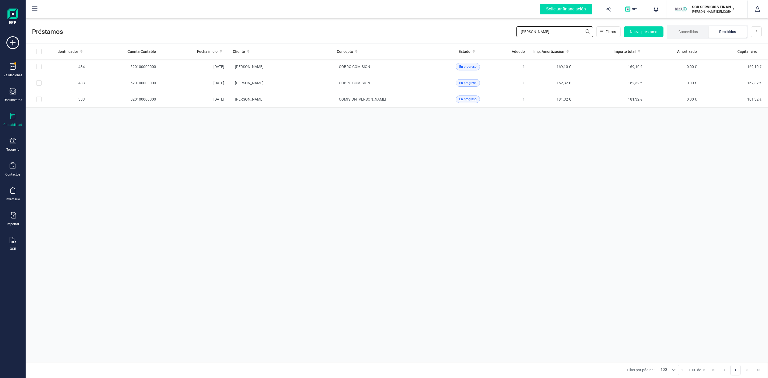
type input "[PERSON_NAME]"
drag, startPoint x: 482, startPoint y: 30, endPoint x: 474, endPoint y: 30, distance: 7.7
click at [478, 30] on span "Préstamos" at bounding box center [274, 31] width 484 height 9
drag, startPoint x: 531, startPoint y: 32, endPoint x: 507, endPoint y: 32, distance: 24.3
click at [507, 32] on div "Préstamos LUIS Filtros Nuevo préstamo Concedidos Recibidos Descargar Excel" at bounding box center [397, 30] width 742 height 25
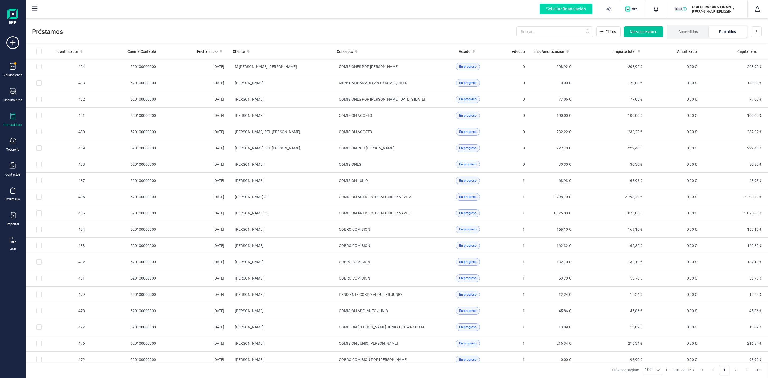
click at [651, 32] on span "Nuevo préstamo" at bounding box center [643, 31] width 27 height 5
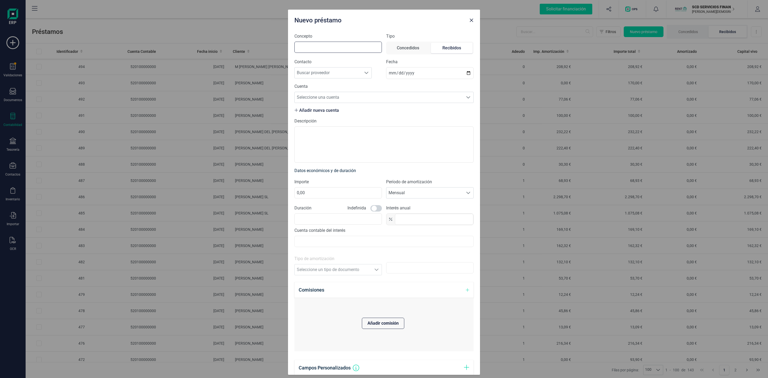
click at [333, 50] on input "Concepto" at bounding box center [337, 47] width 87 height 11
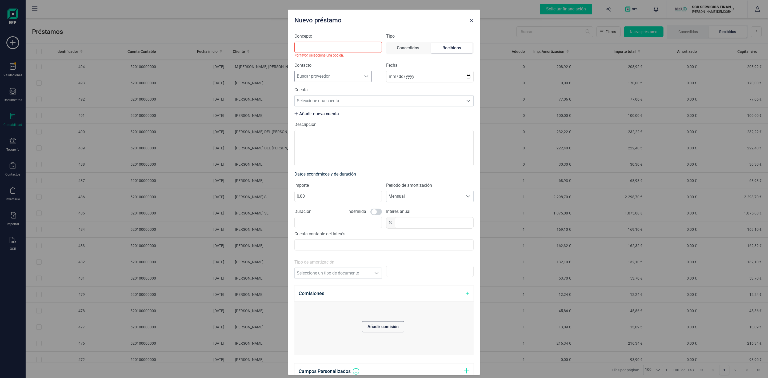
click at [328, 68] on div "Contacto Buscar proveedor Buscar proveedor" at bounding box center [337, 72] width 87 height 20
click at [470, 23] on button "Close" at bounding box center [471, 20] width 9 height 9
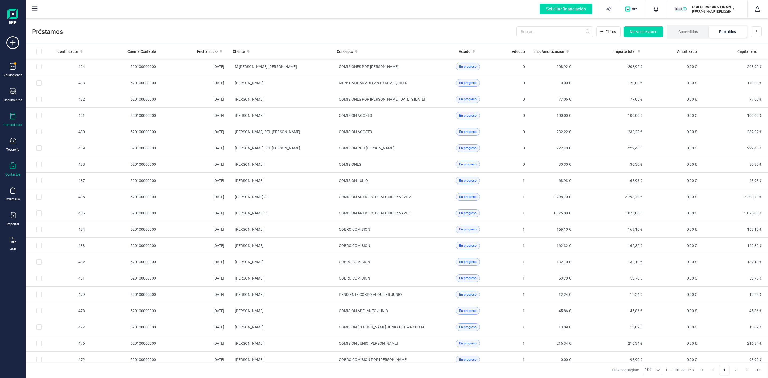
click at [8, 167] on div "Contactos" at bounding box center [12, 169] width 21 height 14
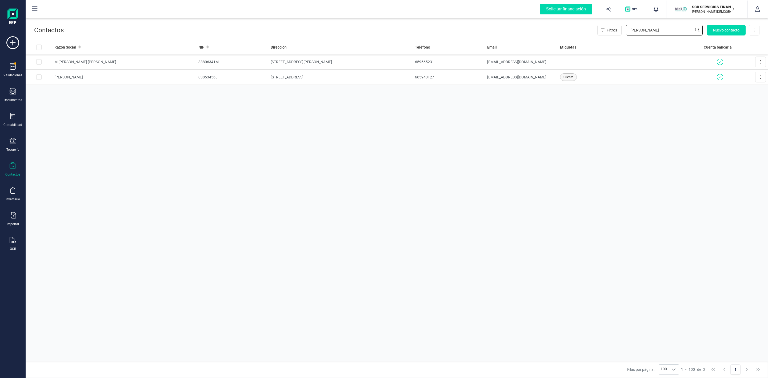
drag, startPoint x: 655, startPoint y: 34, endPoint x: 611, endPoint y: 24, distance: 44.7
click at [611, 24] on div "Contactos Filtros TERESA Nuevo contacto Exportar Excel" at bounding box center [397, 28] width 742 height 21
type input "LUIS MO"
click at [682, 63] on td at bounding box center [630, 61] width 144 height 15
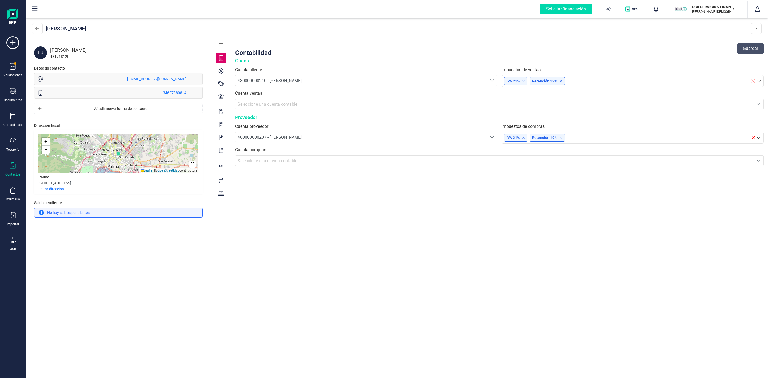
click at [221, 97] on icon at bounding box center [220, 96] width 5 height 5
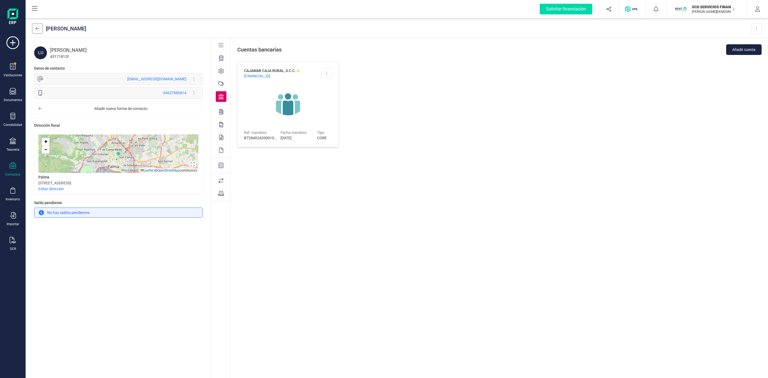
click at [38, 27] on icon at bounding box center [37, 28] width 4 height 4
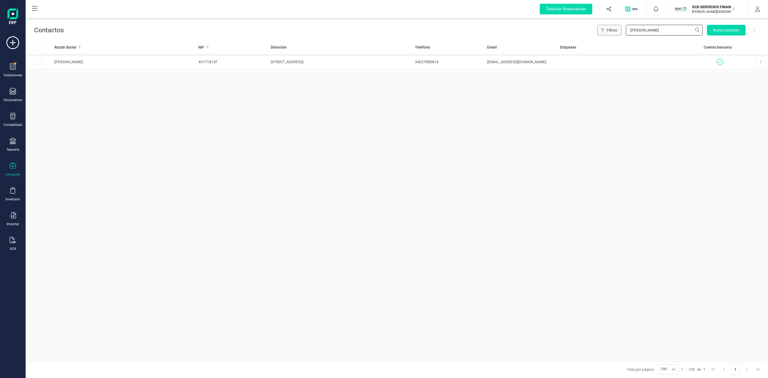
drag, startPoint x: 607, startPoint y: 29, endPoint x: 600, endPoint y: 26, distance: 7.6
click at [603, 29] on div "Filtros LUIS MO Nuevo contacto Exportar Excel" at bounding box center [678, 30] width 162 height 11
type input "JESUS CAL"
click at [210, 66] on td "74440943V" at bounding box center [232, 61] width 73 height 15
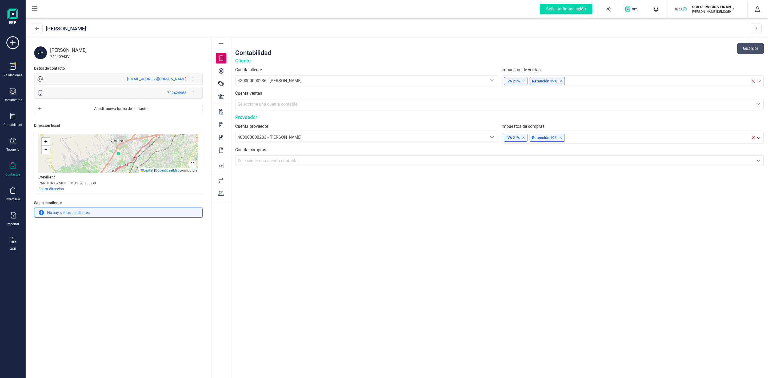
click at [222, 99] on icon at bounding box center [220, 96] width 5 height 5
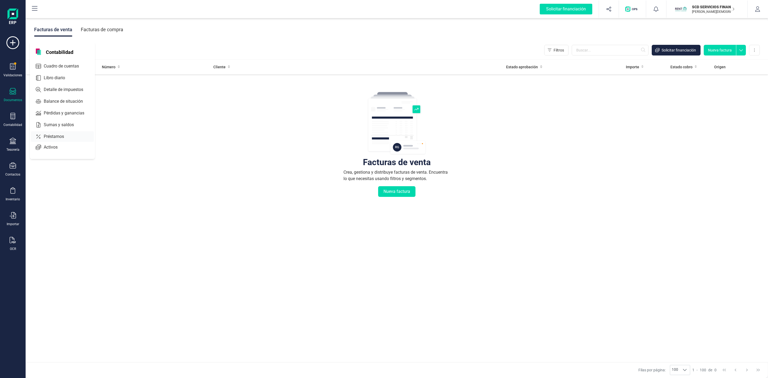
click at [46, 138] on span "Préstamos" at bounding box center [58, 136] width 32 height 6
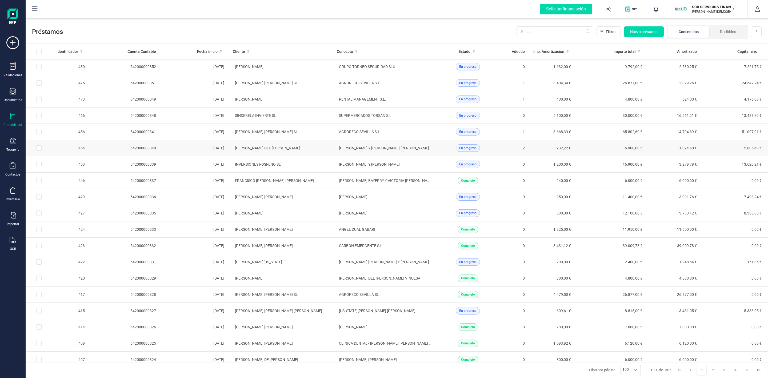
click at [313, 150] on td "[PERSON_NAME] DEL [PERSON_NAME]" at bounding box center [280, 148] width 104 height 16
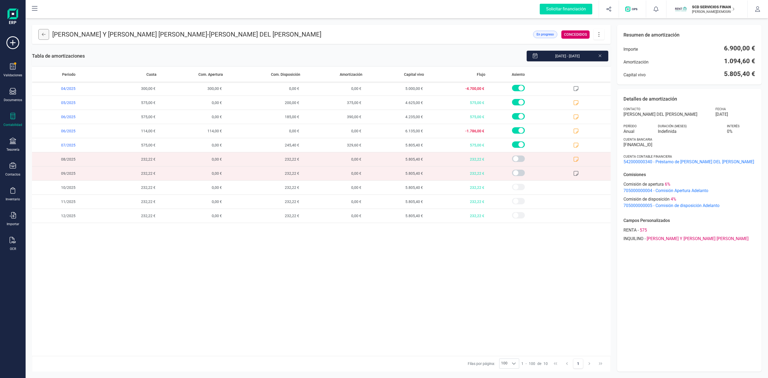
click at [46, 33] on button at bounding box center [43, 34] width 11 height 11
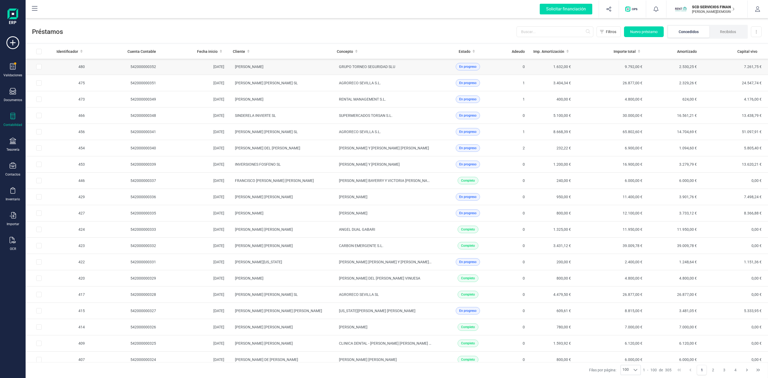
click at [325, 67] on td "[PERSON_NAME]" at bounding box center [280, 67] width 104 height 16
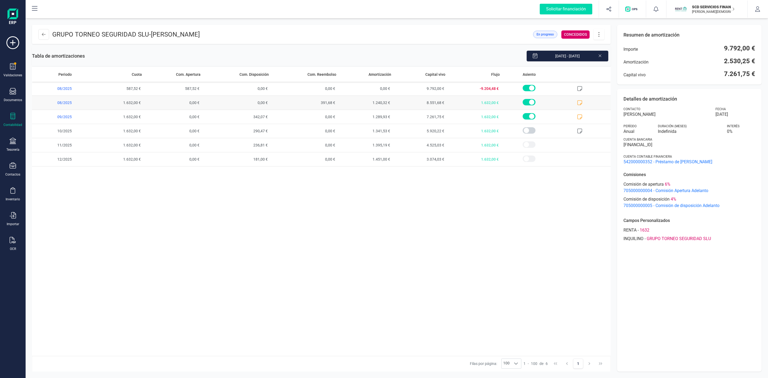
click at [577, 104] on icon at bounding box center [579, 102] width 5 height 5
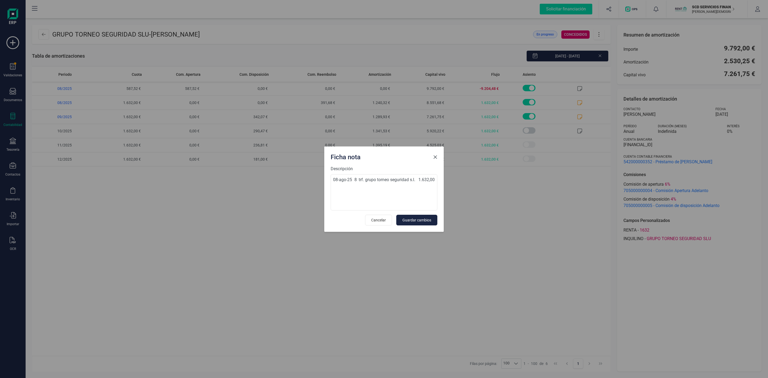
click at [436, 157] on span "Close" at bounding box center [435, 157] width 4 height 4
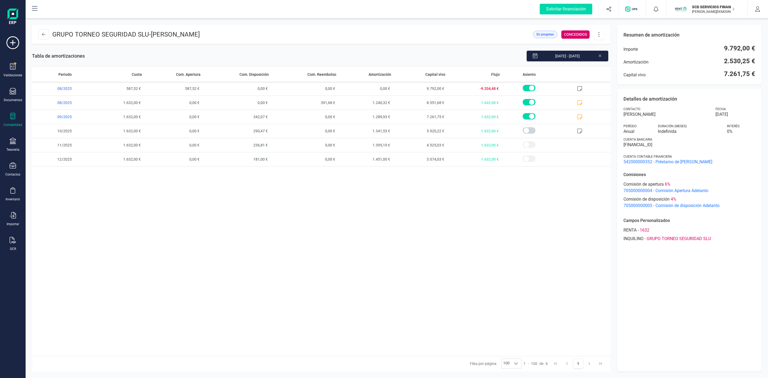
click at [37, 36] on header "GRUPO TORNEO SEGURIDAD SLU - CARLOS MARTINEZ CASTRILLO En progreso CONCEDIDOS" at bounding box center [321, 34] width 578 height 19
click at [42, 34] on icon at bounding box center [44, 34] width 4 height 4
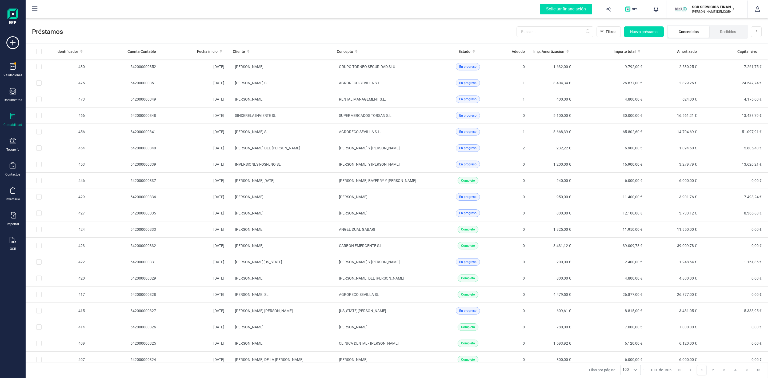
click at [690, 29] on li "Concedidos" at bounding box center [688, 32] width 41 height 12
click at [689, 33] on li "Concedidos" at bounding box center [688, 32] width 41 height 12
drag, startPoint x: 710, startPoint y: 34, endPoint x: 736, endPoint y: 30, distance: 26.8
click at [710, 34] on li "Recibidos" at bounding box center [727, 32] width 37 height 12
click at [734, 32] on li "Recibidos" at bounding box center [727, 32] width 37 height 12
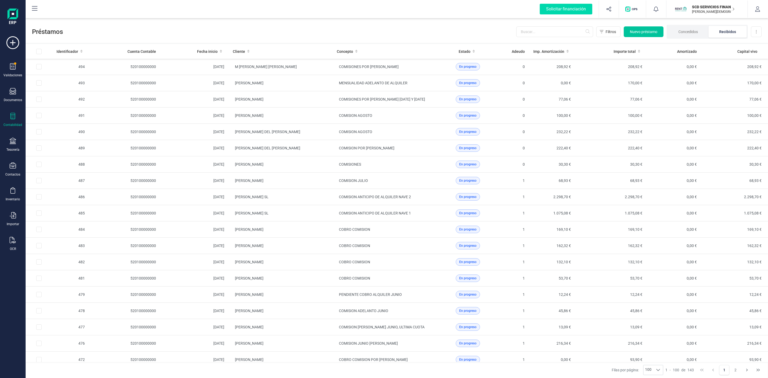
click at [638, 34] on span "Nuevo préstamo" at bounding box center [643, 31] width 27 height 5
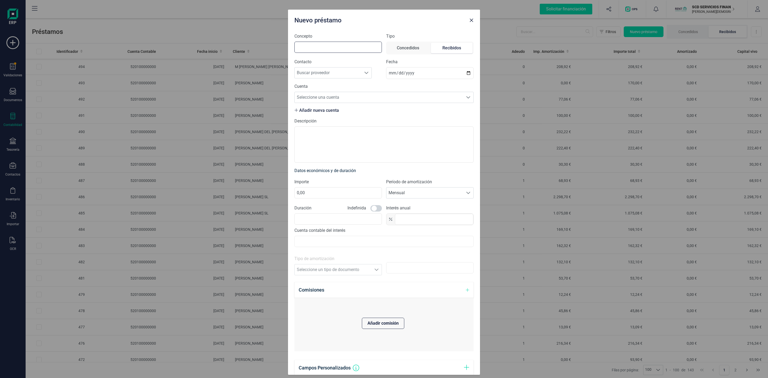
click at [324, 45] on input "Concepto" at bounding box center [337, 47] width 87 height 11
type input "COMISION POR [PERSON_NAME]"
click at [325, 72] on span "Buscar proveedor" at bounding box center [328, 72] width 67 height 11
type input "H"
type input "[DEMOGRAPHIC_DATA] CA"
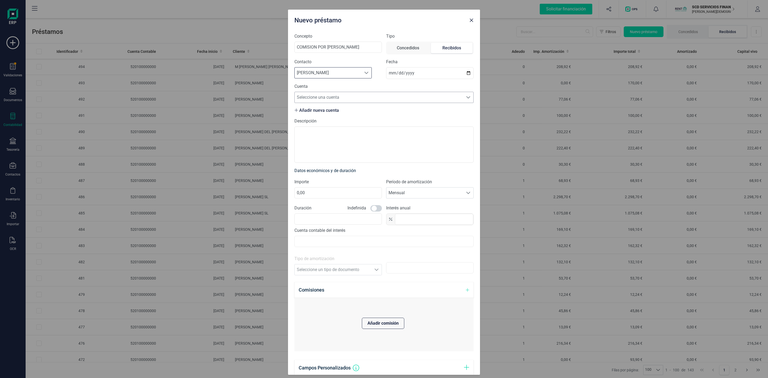
click at [339, 96] on span "Seleccione una cuenta" at bounding box center [379, 97] width 168 height 11
click at [343, 112] on li "[FINANCIAL_ID]" at bounding box center [380, 111] width 173 height 11
click at [319, 196] on input "0,00" at bounding box center [337, 192] width 87 height 11
drag, startPoint x: 319, startPoint y: 196, endPoint x: 263, endPoint y: 191, distance: 56.5
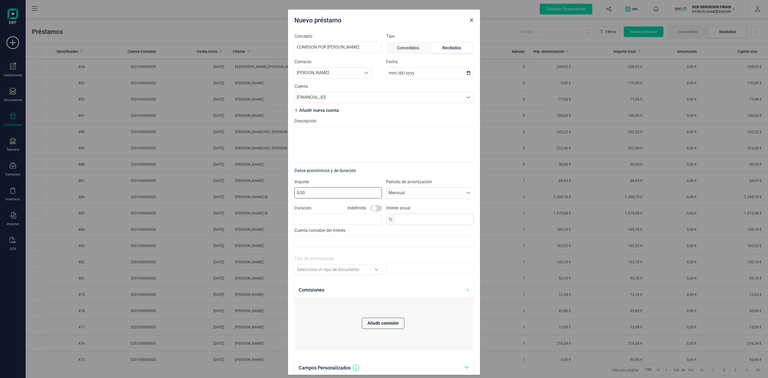
click at [266, 192] on div "Nuevo préstamo Concepto COMISION POR ADELANTO DE ALQUILER Tipo Concedidos Recib…" at bounding box center [384, 189] width 768 height 378
type input "170,81"
click at [373, 211] on span at bounding box center [375, 208] width 11 height 6
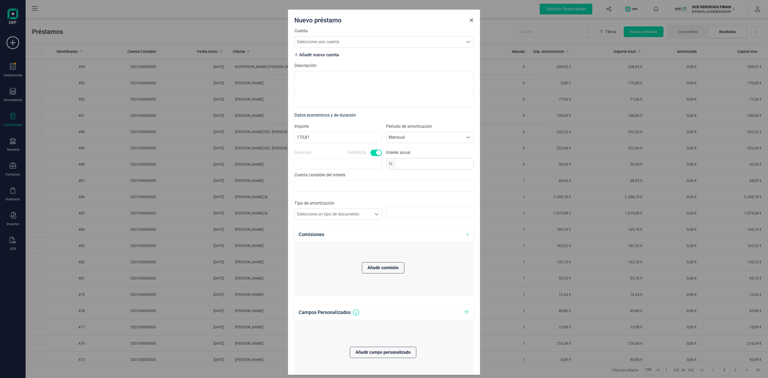
scroll to position [115, 0]
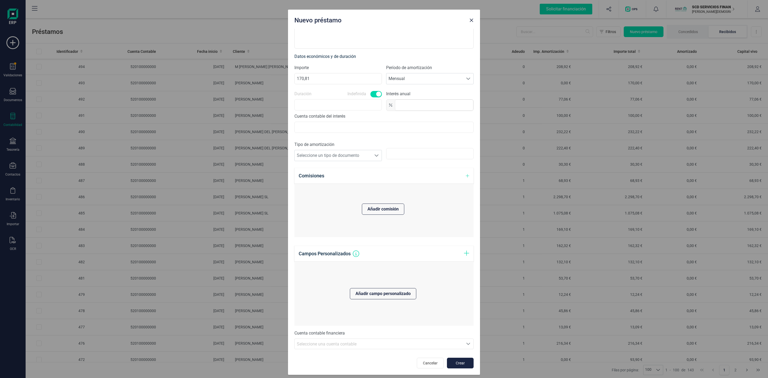
click at [466, 343] on icon "Seleccione una cuenta" at bounding box center [468, 343] width 4 height 4
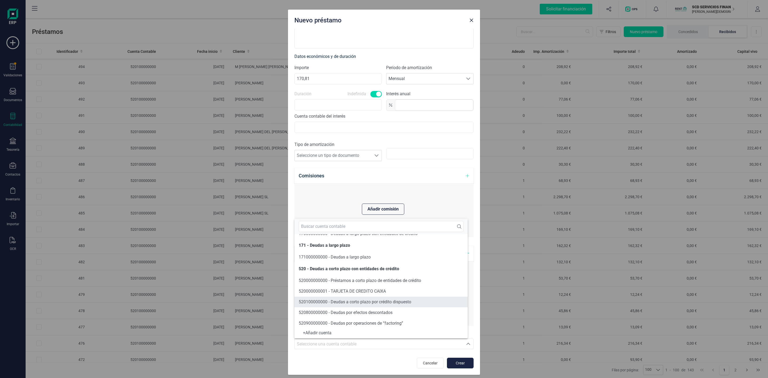
scroll to position [23, 0]
click at [389, 298] on span "520100000000 - Deudas a corto plazo por crédito dispuesto" at bounding box center [355, 298] width 112 height 5
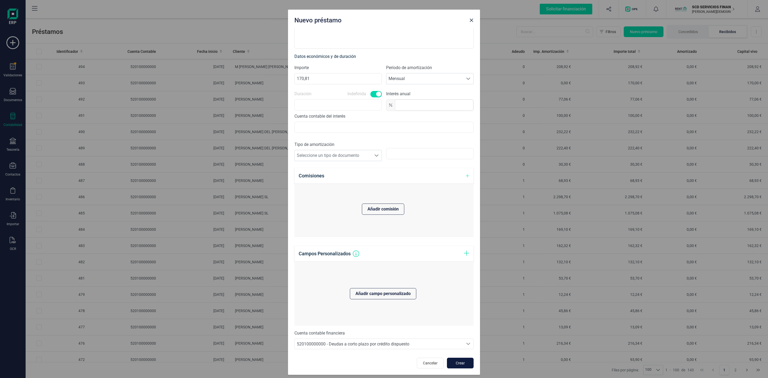
click at [459, 360] on span "Crear" at bounding box center [460, 362] width 14 height 5
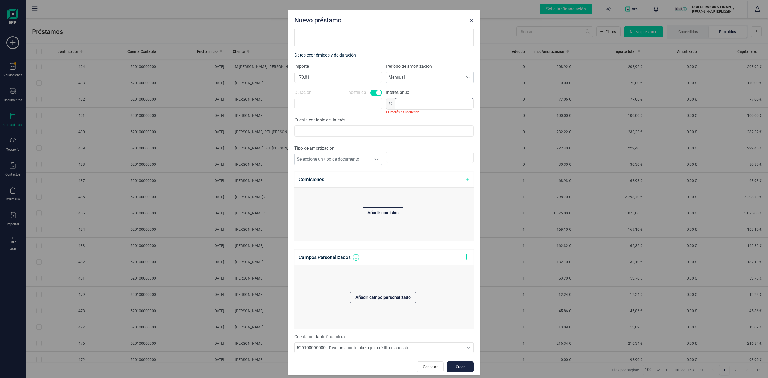
click at [433, 101] on input "text" at bounding box center [434, 103] width 78 height 11
type input "0,0"
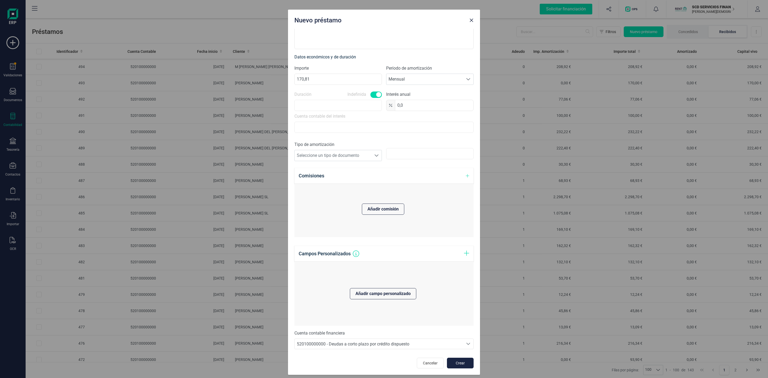
scroll to position [115, 0]
click at [463, 363] on button "Crear" at bounding box center [460, 362] width 27 height 11
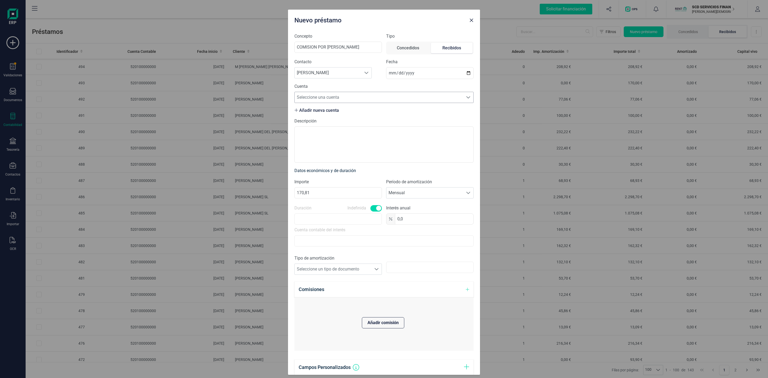
click at [340, 95] on span "Seleccione una cuenta" at bounding box center [379, 97] width 168 height 11
click at [337, 99] on span "Seleccione una cuenta" at bounding box center [379, 97] width 168 height 11
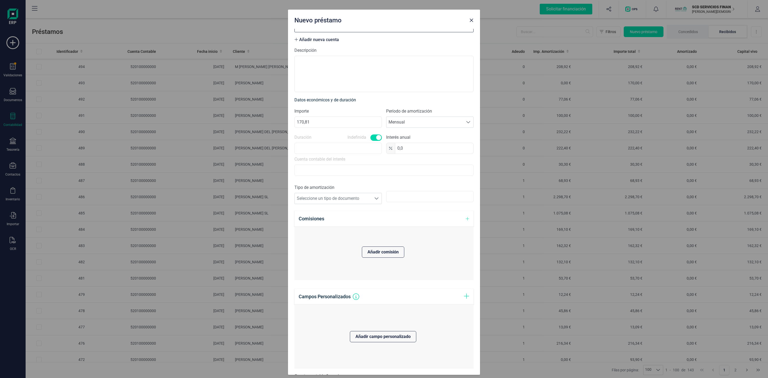
scroll to position [115, 0]
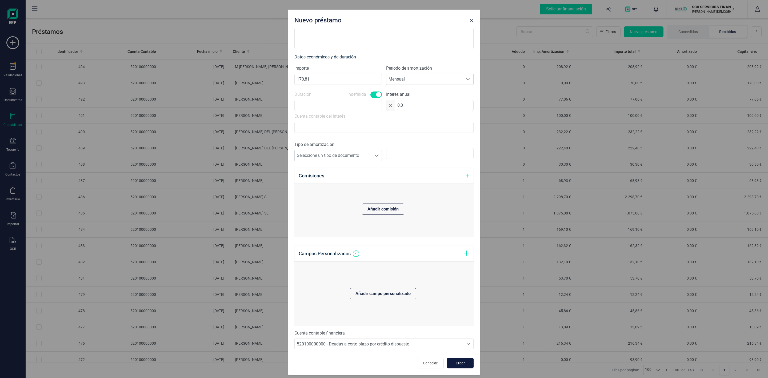
click at [455, 361] on span "Crear" at bounding box center [460, 362] width 14 height 5
click at [470, 21] on icon "Close" at bounding box center [471, 20] width 3 height 3
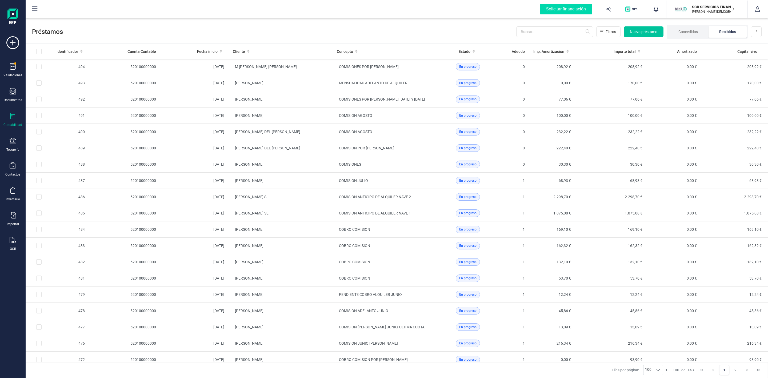
click at [634, 31] on span "Nuevo préstamo" at bounding box center [643, 31] width 27 height 5
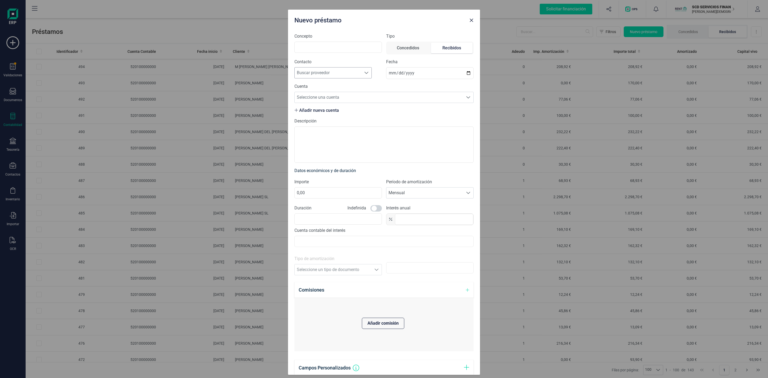
click at [322, 69] on span "Buscar proveedor" at bounding box center [328, 72] width 67 height 11
click at [321, 46] on input "Concepto" at bounding box center [337, 47] width 87 height 11
type input "COMISION POR [PERSON_NAME]"
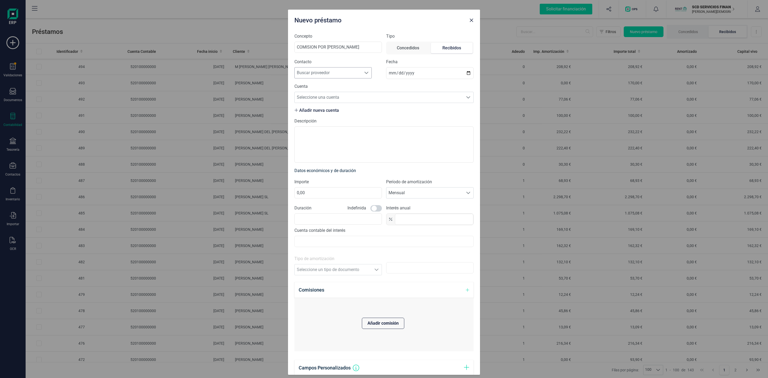
click at [330, 71] on span "Buscar proveedor" at bounding box center [328, 72] width 67 height 11
type input "[DEMOGRAPHIC_DATA] CA"
click at [339, 100] on li "[PERSON_NAME]" at bounding box center [333, 101] width 78 height 11
click at [337, 98] on span "Seleccione una cuenta" at bounding box center [379, 97] width 168 height 11
click at [338, 111] on li "[FINANCIAL_ID]" at bounding box center [380, 111] width 173 height 11
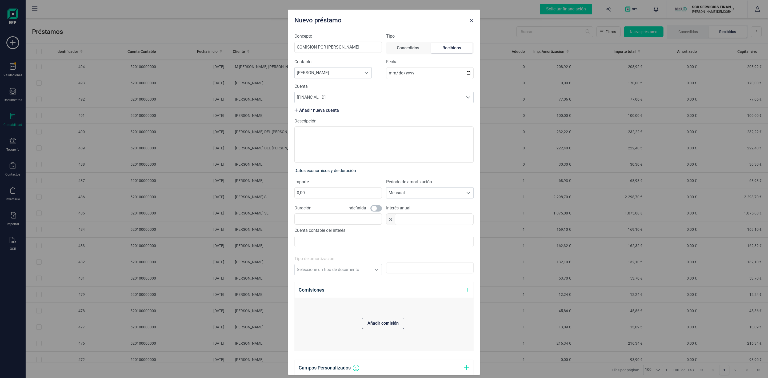
click at [376, 209] on span at bounding box center [375, 208] width 11 height 6
click at [407, 223] on input "text" at bounding box center [434, 219] width 78 height 11
type input "0,0"
drag, startPoint x: 311, startPoint y: 191, endPoint x: 262, endPoint y: 191, distance: 48.8
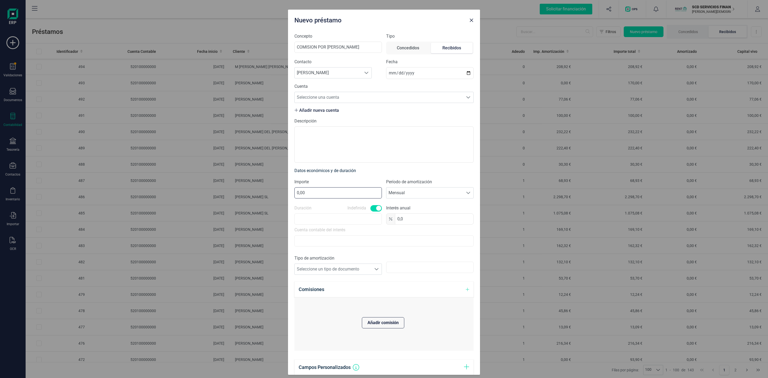
click at [262, 191] on div "Nuevo préstamo Concepto COMISION POR [PERSON_NAME] Tipo Concedidos Recibidos Co…" at bounding box center [384, 189] width 768 height 378
type input "170,81"
drag, startPoint x: 333, startPoint y: 194, endPoint x: 279, endPoint y: 198, distance: 54.0
click at [279, 198] on div "Nuevo préstamo Concepto COMISION POR [PERSON_NAME] Tipo Concedidos Recibidos Co…" at bounding box center [384, 189] width 768 height 378
click at [405, 270] on span at bounding box center [429, 266] width 87 height 11
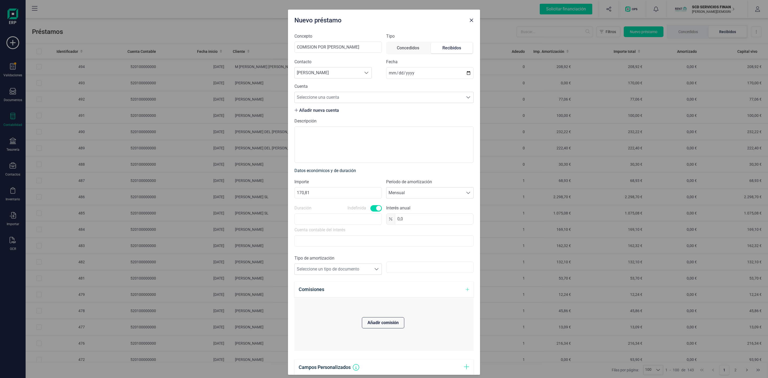
click at [405, 269] on span at bounding box center [429, 266] width 87 height 11
click at [403, 268] on span at bounding box center [429, 266] width 87 height 11
click at [375, 269] on div at bounding box center [376, 269] width 10 height 11
click at [313, 292] on li "Variable" at bounding box center [336, 294] width 84 height 11
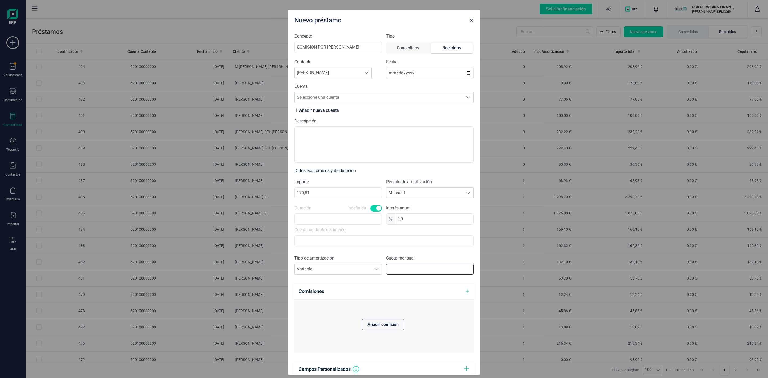
click at [425, 269] on input "text" at bounding box center [429, 268] width 87 height 11
paste input "170,81"
type input "170,81"
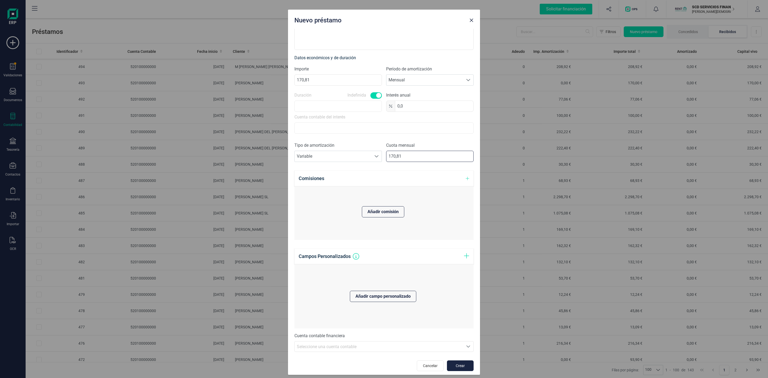
scroll to position [117, 0]
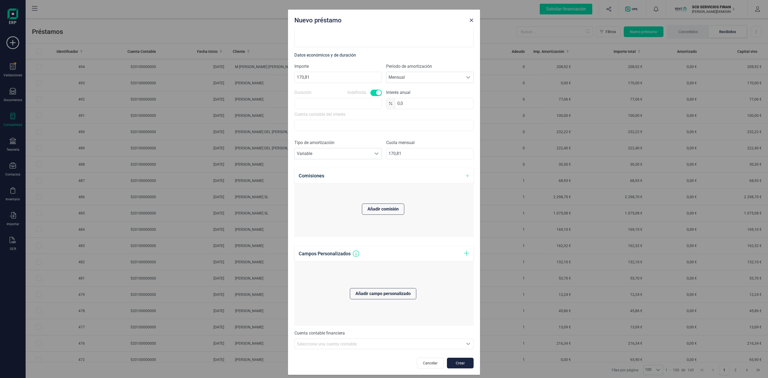
click at [466, 342] on icon "Seleccione una cuenta" at bounding box center [468, 343] width 4 height 4
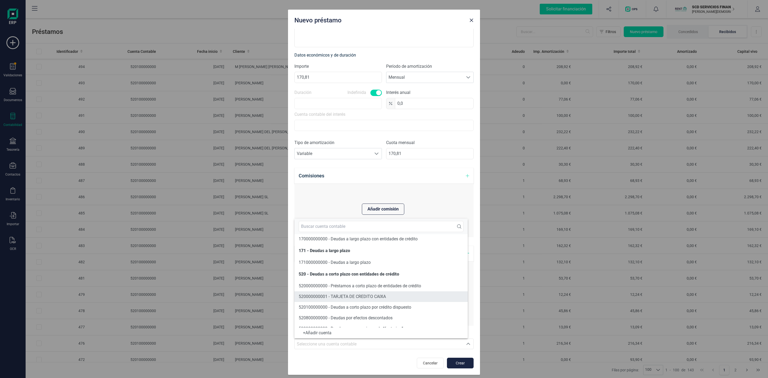
scroll to position [23, 0]
click at [398, 300] on span "520100000000 - Deudas a corto plazo por crédito dispuesto" at bounding box center [355, 298] width 112 height 5
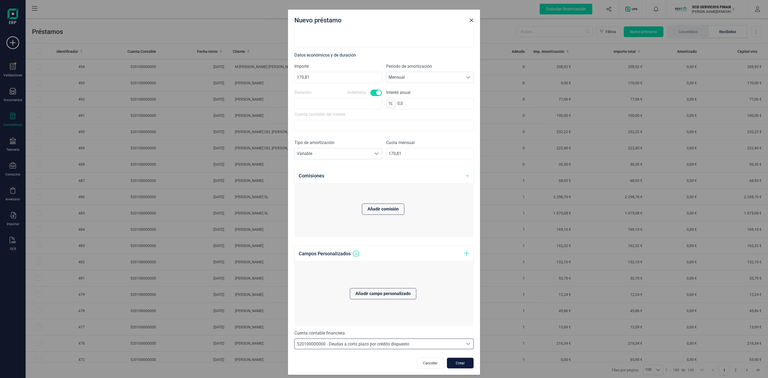
click at [452, 366] on button "Crear" at bounding box center [460, 362] width 27 height 11
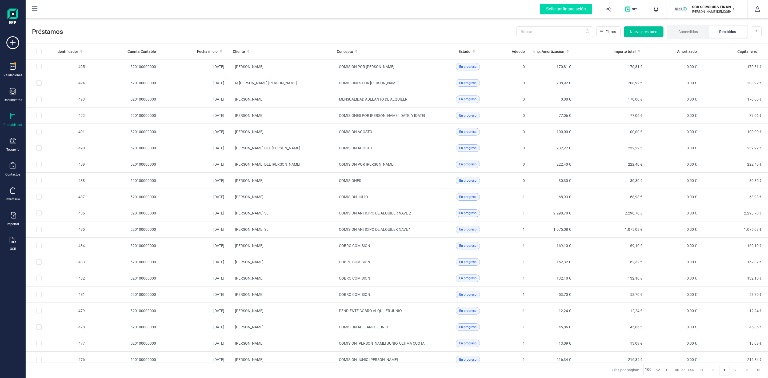
click at [650, 35] on button "Nuevo préstamo" at bounding box center [643, 31] width 40 height 11
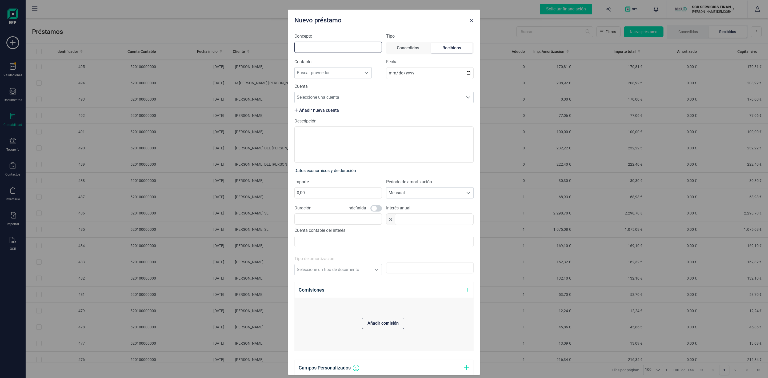
click at [357, 45] on input "Concepto" at bounding box center [337, 47] width 87 height 11
type input "COMISION POR [PERSON_NAME]"
click at [346, 75] on span "Buscar proveedor" at bounding box center [328, 72] width 67 height 11
type input "[PERSON_NAME]"
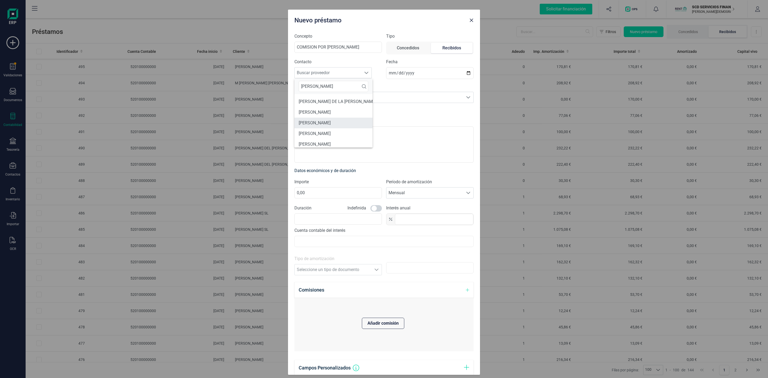
click at [331, 122] on li "[PERSON_NAME]" at bounding box center [337, 123] width 86 height 11
click at [395, 99] on span "Seleccione una cuenta" at bounding box center [379, 97] width 168 height 11
click at [353, 111] on li "[FINANCIAL_ID]" at bounding box center [380, 111] width 173 height 11
click at [367, 197] on input "0,00" at bounding box center [337, 192] width 87 height 11
drag, startPoint x: 282, startPoint y: 190, endPoint x: 253, endPoint y: 190, distance: 29.1
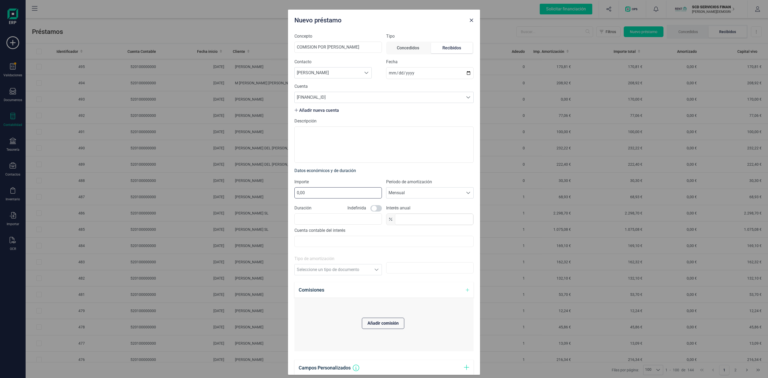
click at [253, 190] on div "Nuevo préstamo Concepto COMISION POR ADELANTO DE ALQUILER Tipo Concedidos Recib…" at bounding box center [384, 189] width 768 height 378
type input "22,64"
click at [377, 210] on span at bounding box center [375, 208] width 11 height 6
click at [399, 220] on input "text" at bounding box center [434, 219] width 78 height 11
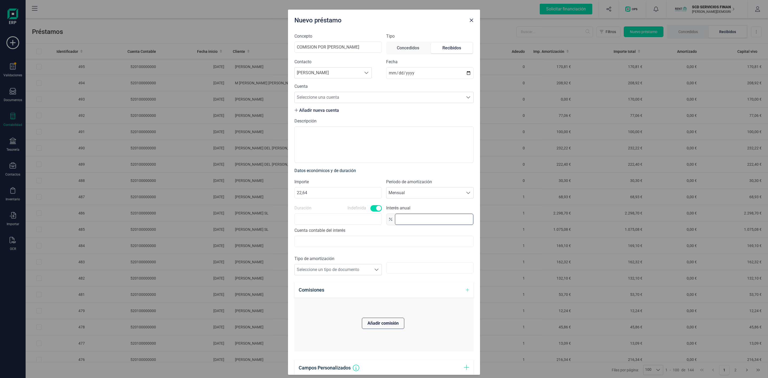
type input "0,0"
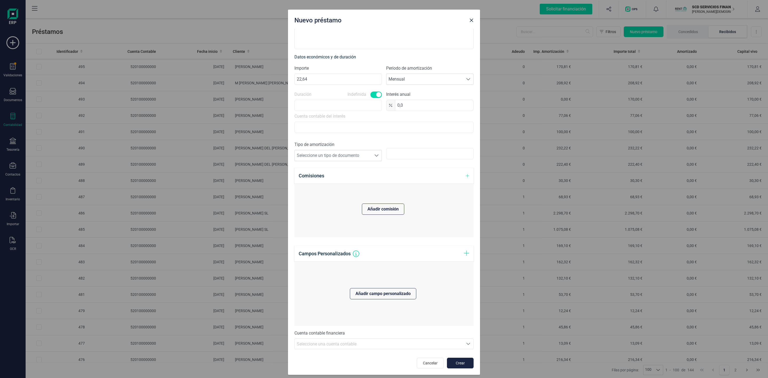
scroll to position [115, 0]
click at [363, 157] on span "Seleccione un tipo de documento" at bounding box center [333, 155] width 77 height 11
click at [312, 180] on li "Variable" at bounding box center [336, 179] width 84 height 11
click at [390, 154] on input "text" at bounding box center [429, 154] width 87 height 11
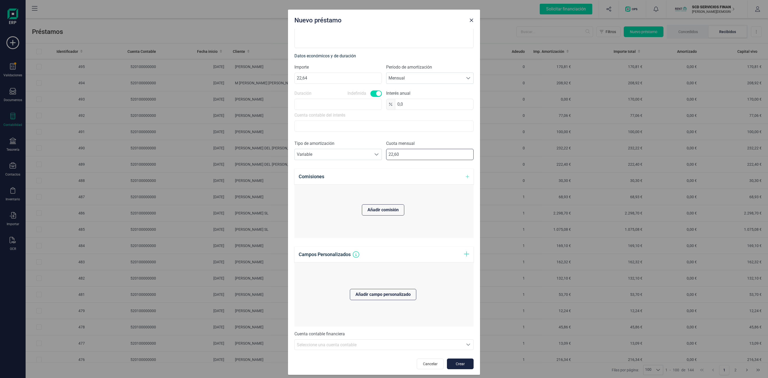
type input "22,64"
click at [466, 342] on icon "Seleccione una cuenta" at bounding box center [468, 343] width 4 height 4
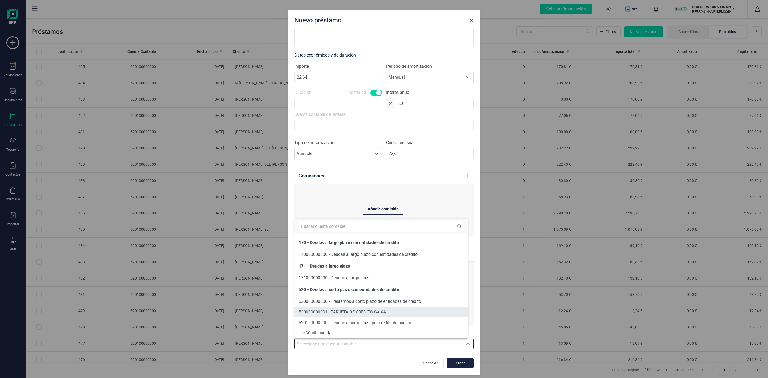
scroll to position [0, 0]
click at [388, 322] on span "520100000000 - Deudas a corto plazo por crédito dispuesto" at bounding box center [355, 322] width 112 height 5
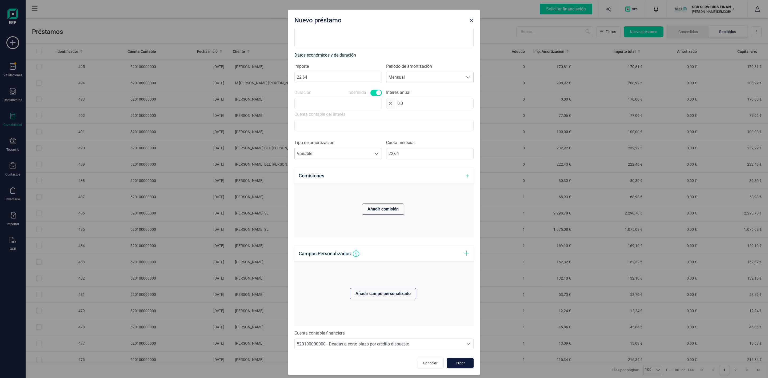
click at [453, 363] on span "Crear" at bounding box center [460, 362] width 14 height 5
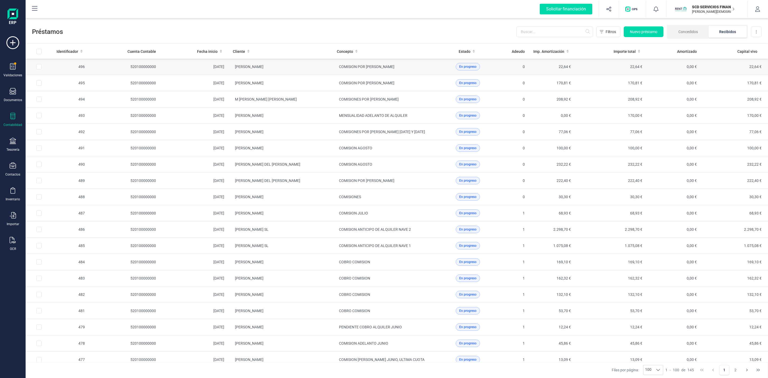
click at [38, 67] on input "Row Selected 3a0e7eab-d869-4fff-b3c3-adf83536cdca" at bounding box center [38, 66] width 5 height 5
checkbox input "true"
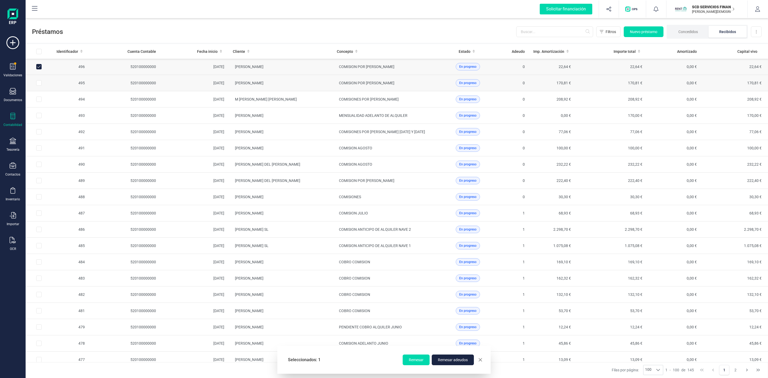
click at [39, 84] on input "Row Selected d0745c1f-4875-4670-96a5-9635c916d497" at bounding box center [38, 82] width 5 height 5
checkbox input "true"
click at [415, 361] on span "Remesar" at bounding box center [416, 359] width 15 height 5
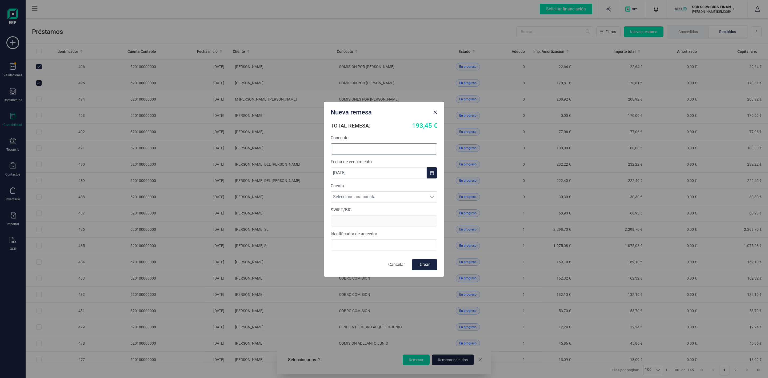
click at [359, 146] on input "text" at bounding box center [384, 148] width 107 height 11
type input "COMISIONES PENDIENTES SEPTIEMBRE"
click at [376, 194] on span "Seleccione una cuenta" at bounding box center [379, 196] width 96 height 11
click at [362, 208] on li "[FINANCIAL_ID]" at bounding box center [384, 209] width 107 height 11
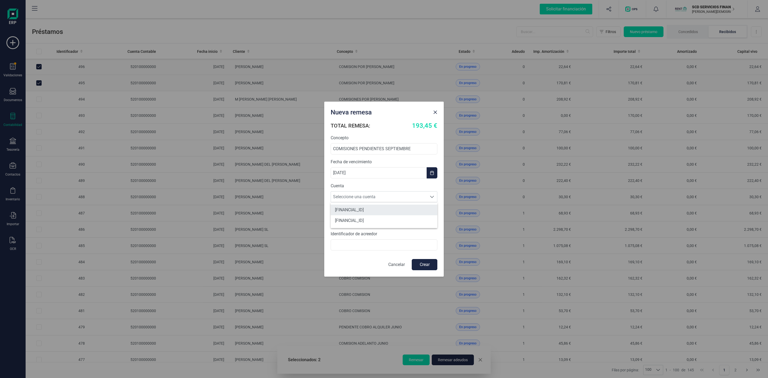
type input "[SWIFT_CODE]"
click at [333, 245] on input "B72840242" at bounding box center [384, 244] width 107 height 11
type input "ES90000B72840242"
click at [422, 268] on button "Crear" at bounding box center [425, 264] width 26 height 11
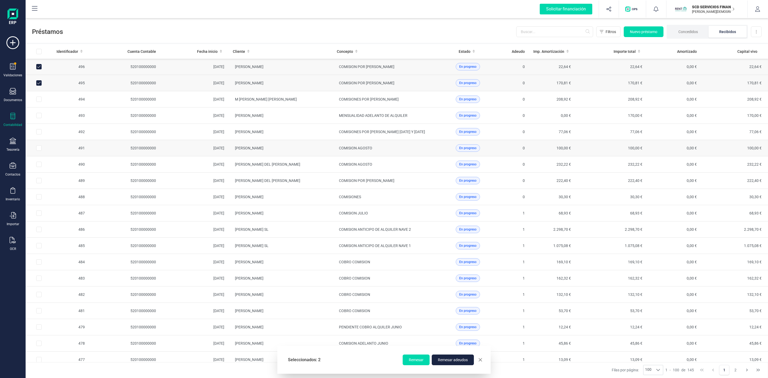
checkbox input "false"
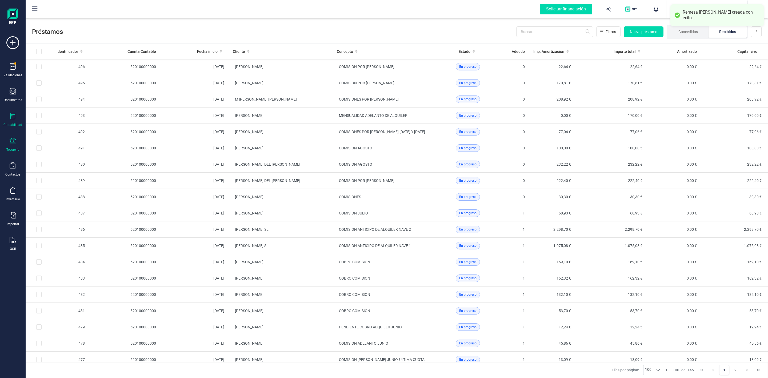
click at [18, 142] on div "Tesorería" at bounding box center [12, 145] width 21 height 14
click at [53, 127] on span "Remesas" at bounding box center [56, 126] width 29 height 6
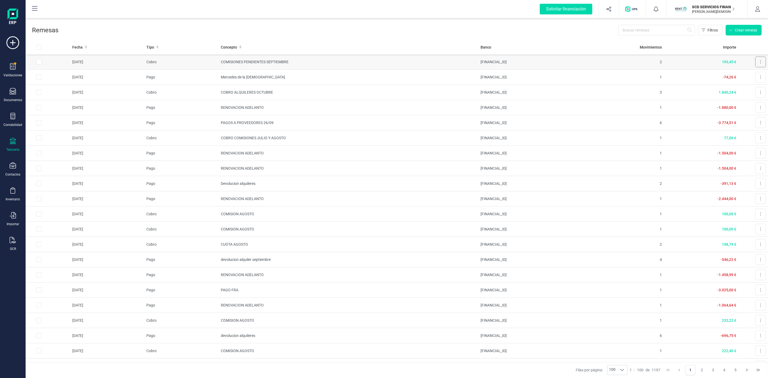
click at [756, 64] on button at bounding box center [760, 62] width 11 height 11
click at [738, 75] on span "Descargar SEPA" at bounding box center [747, 74] width 27 height 5
click at [13, 115] on icon at bounding box center [12, 116] width 5 height 6
click at [47, 134] on span "Préstamos" at bounding box center [58, 136] width 32 height 6
